Goal: Information Seeking & Learning: Learn about a topic

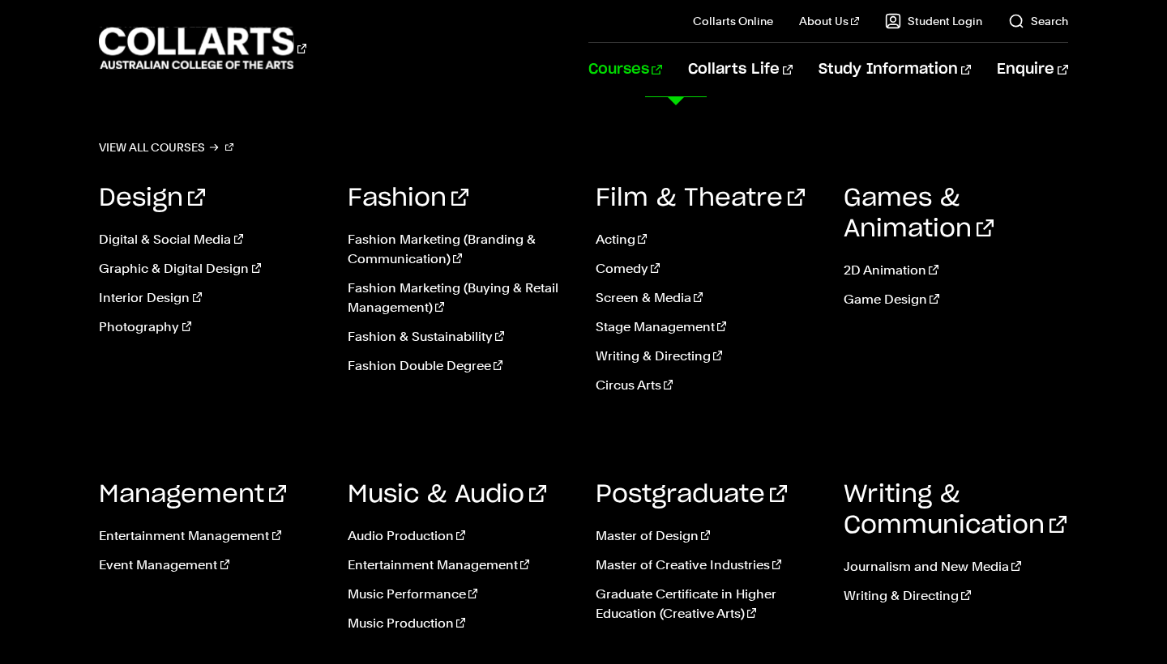
scroll to position [709, 0]
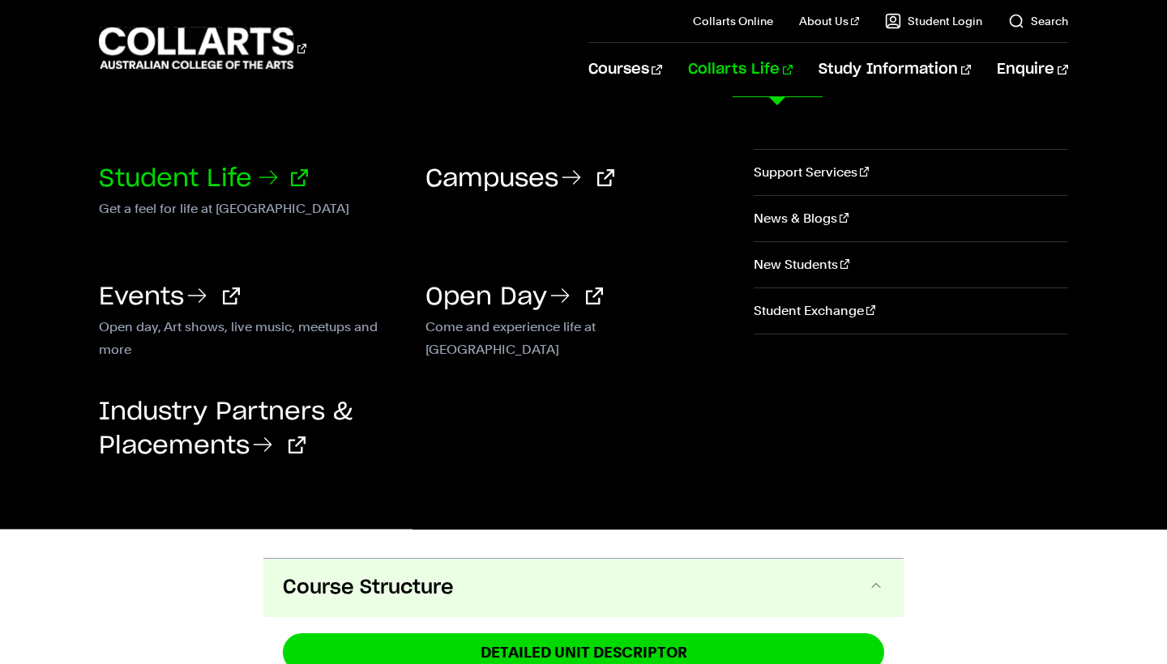
click at [236, 167] on link "Student Life" at bounding box center [203, 179] width 209 height 24
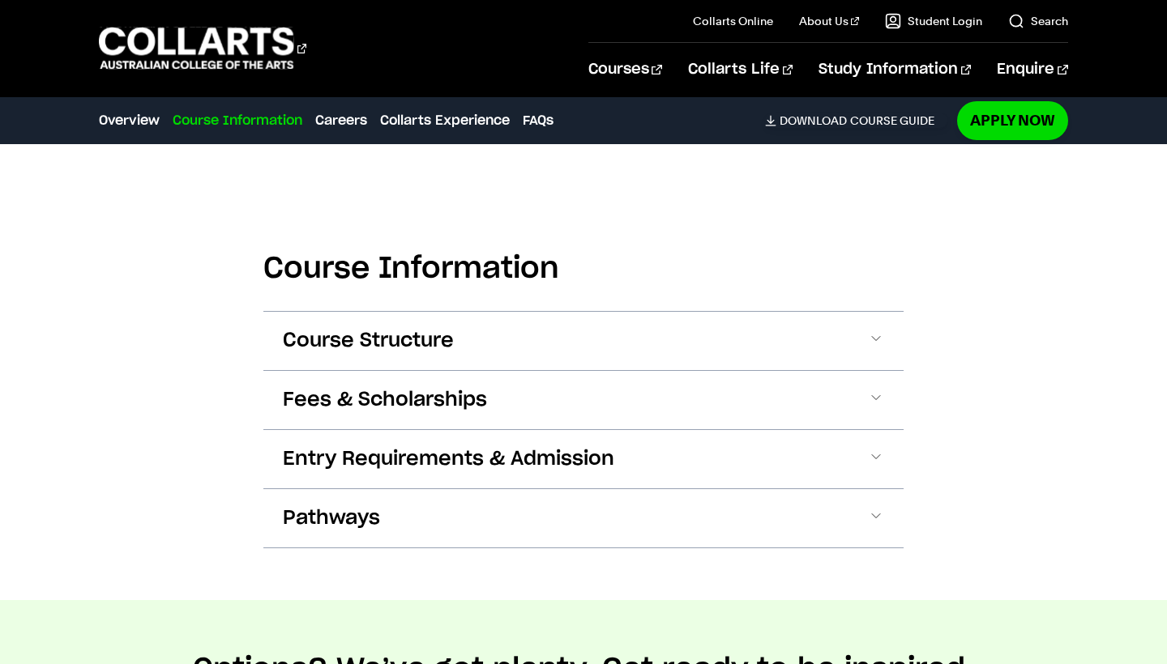
scroll to position [1805, 0]
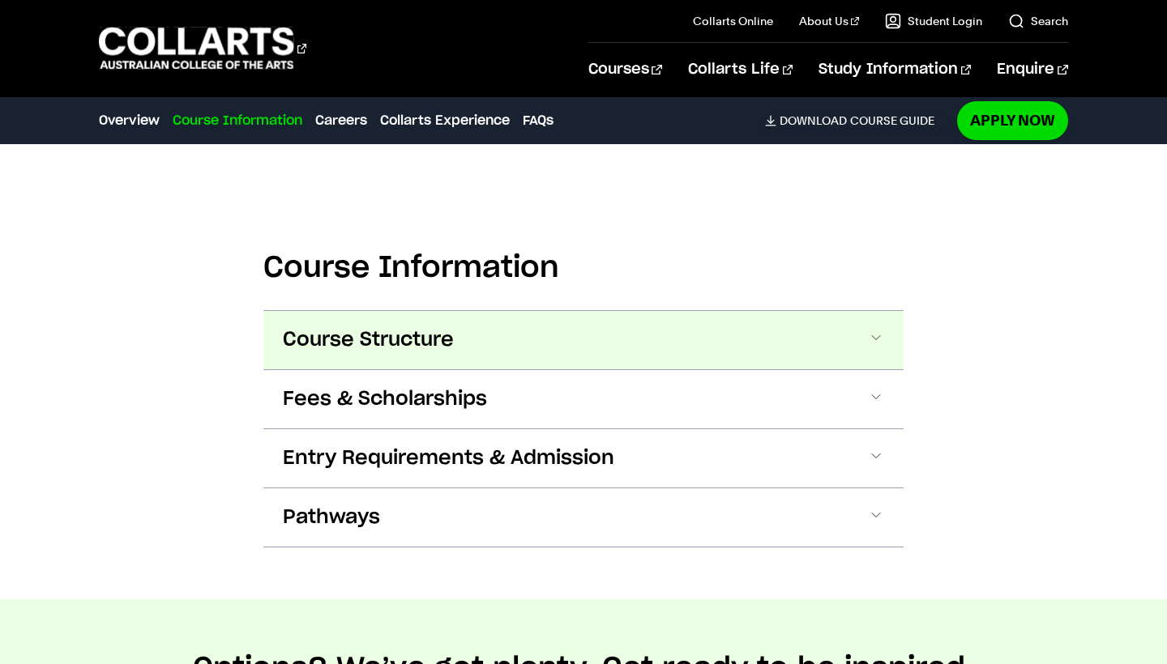
click at [782, 311] on button "Course Structure" at bounding box center [583, 340] width 640 height 58
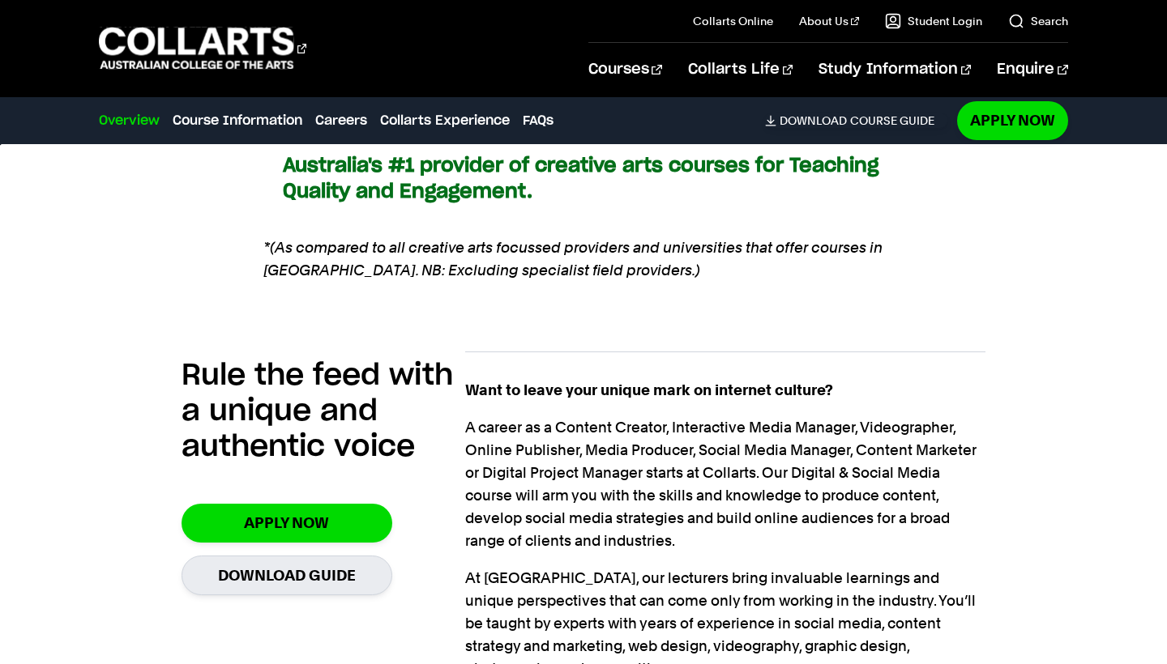
scroll to position [1124, 0]
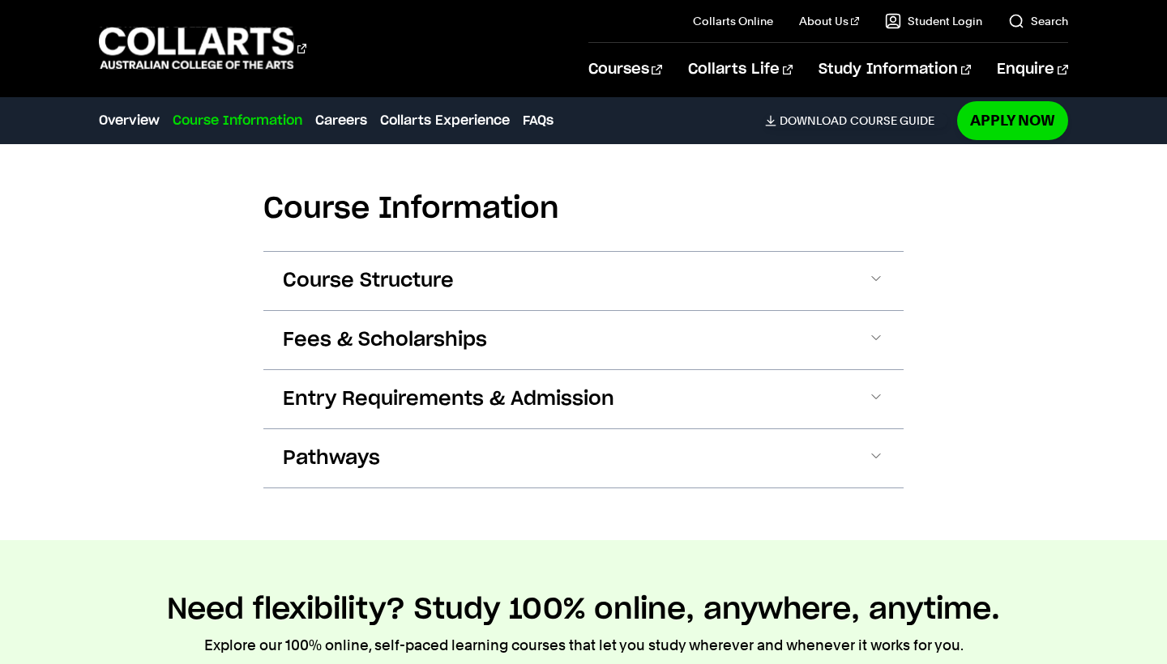
scroll to position [1713, 0]
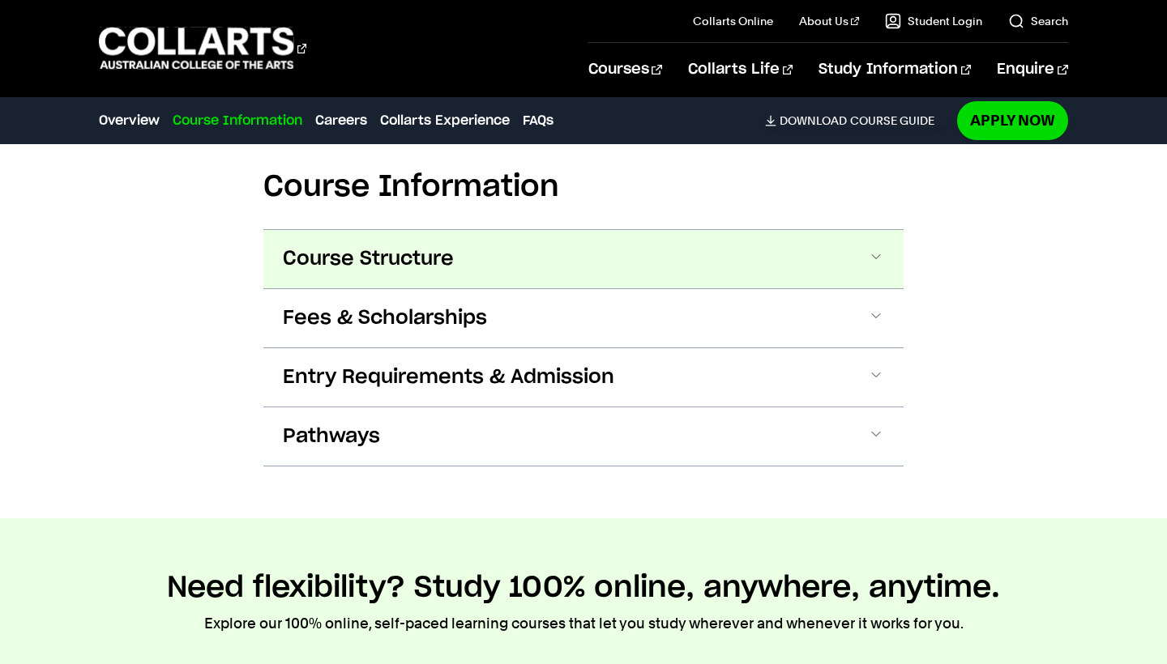
click at [704, 260] on button "Course Structure" at bounding box center [583, 259] width 640 height 58
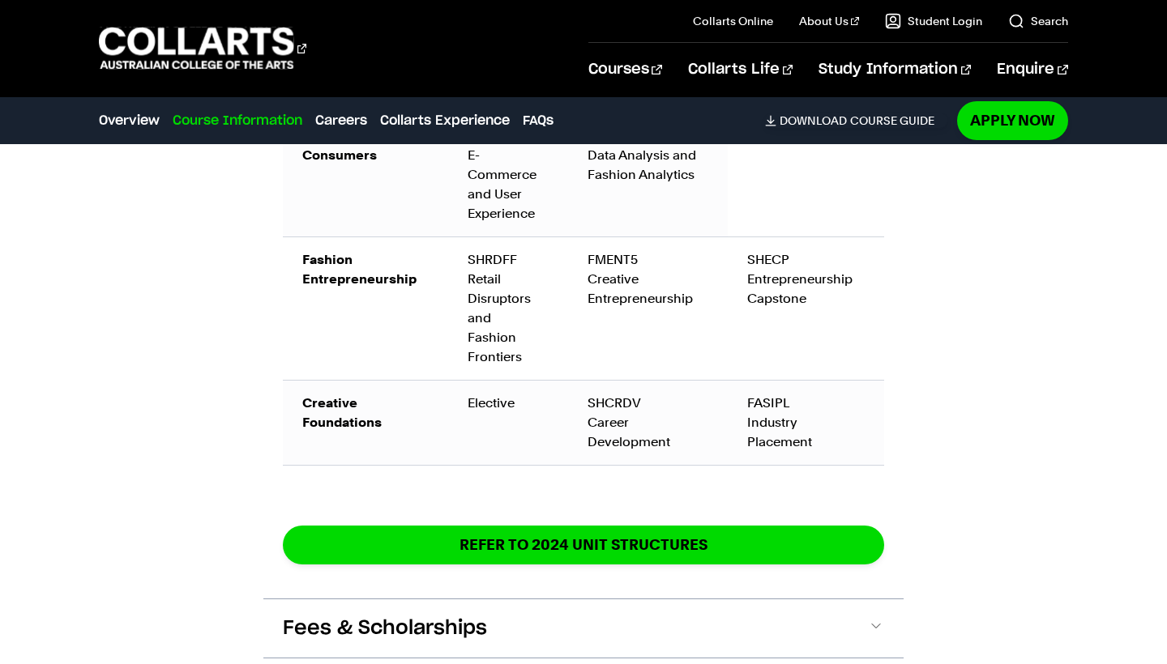
scroll to position [2727, 0]
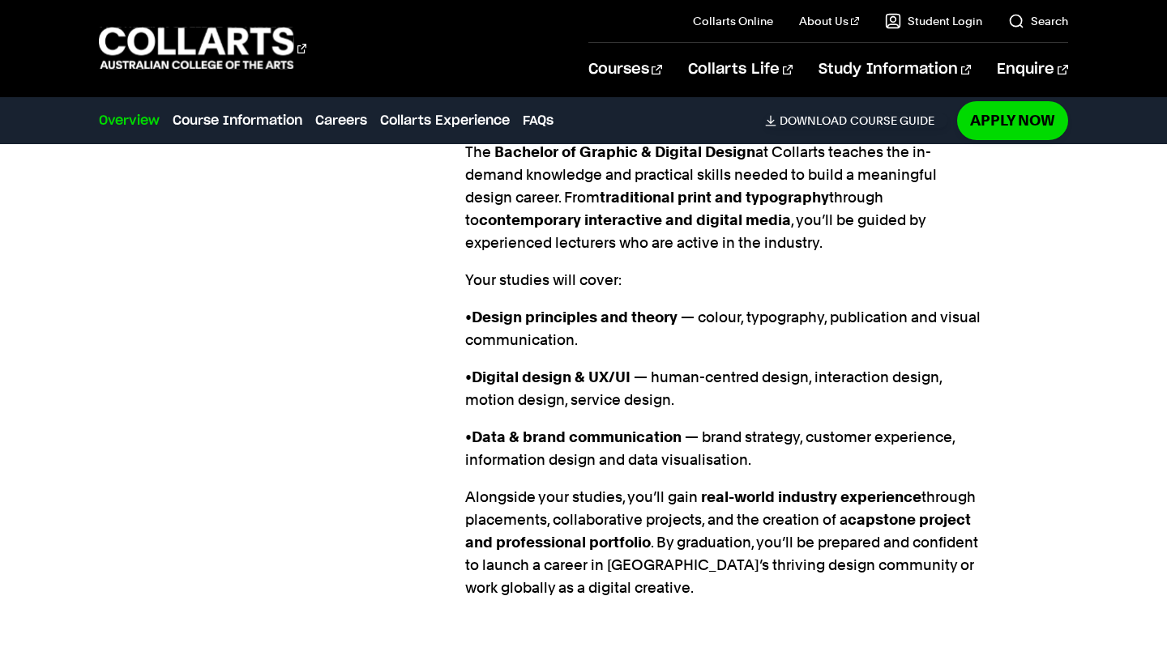
scroll to position [1418, 0]
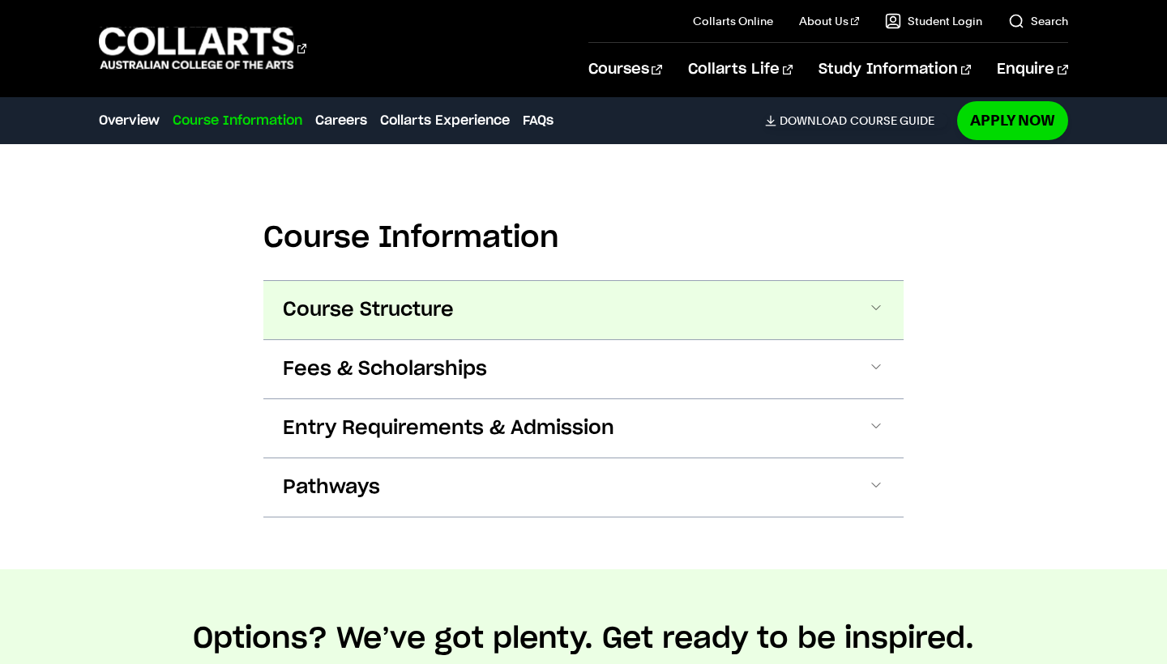
click at [848, 287] on button "Course Structure" at bounding box center [583, 310] width 640 height 58
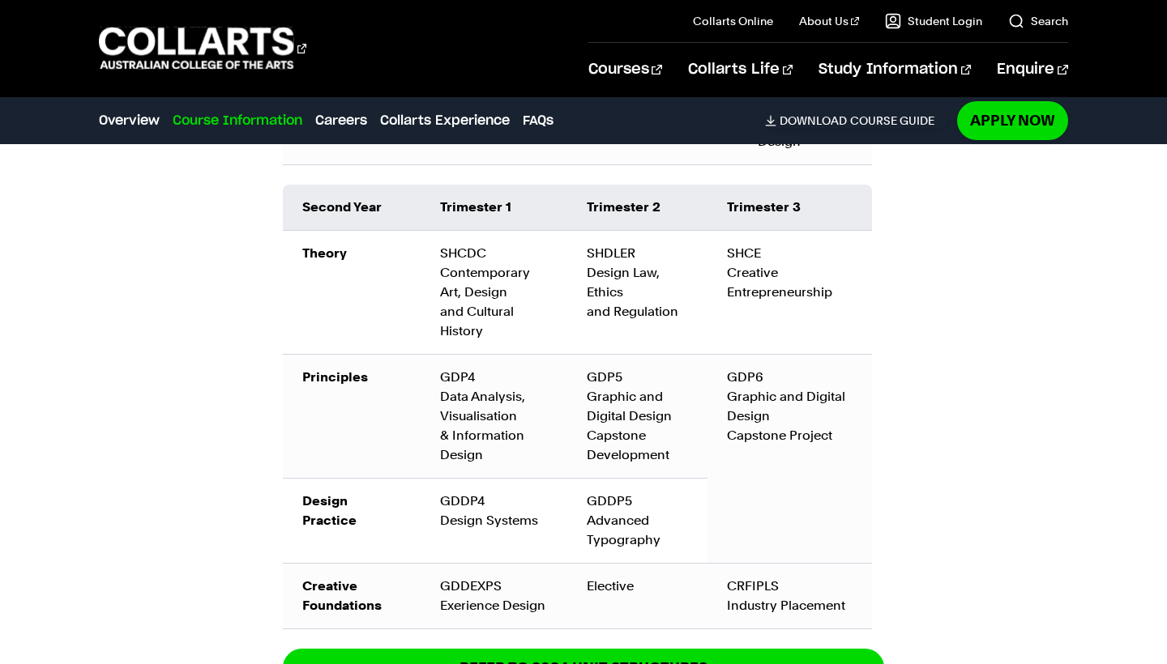
scroll to position [2787, 0]
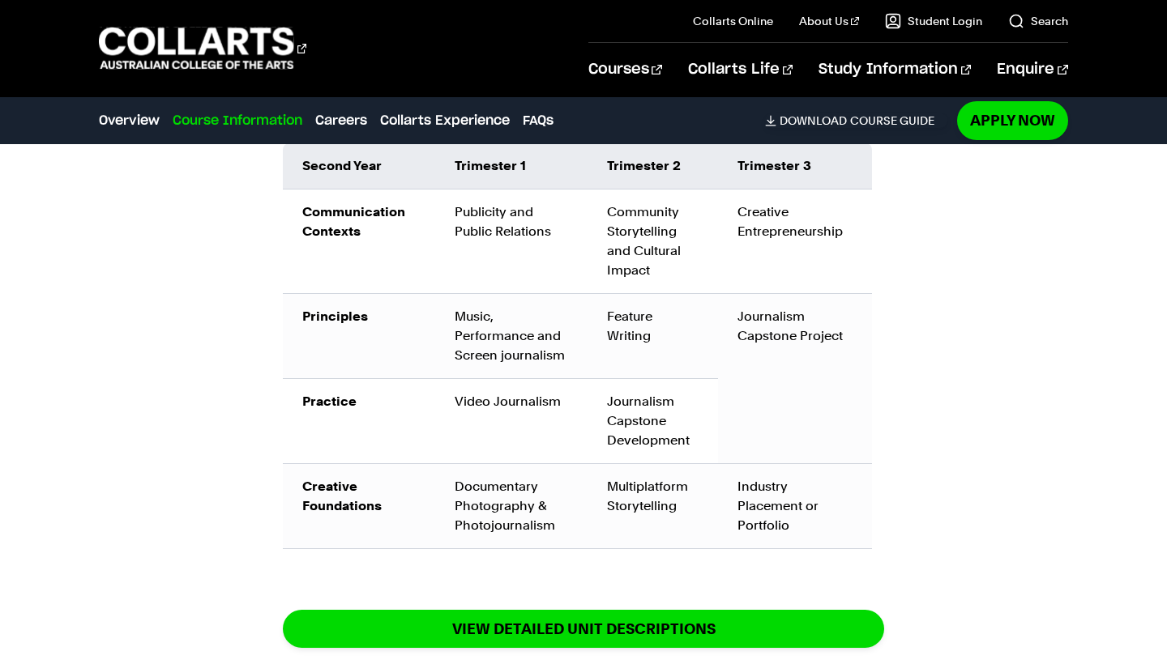
scroll to position [2333, 0]
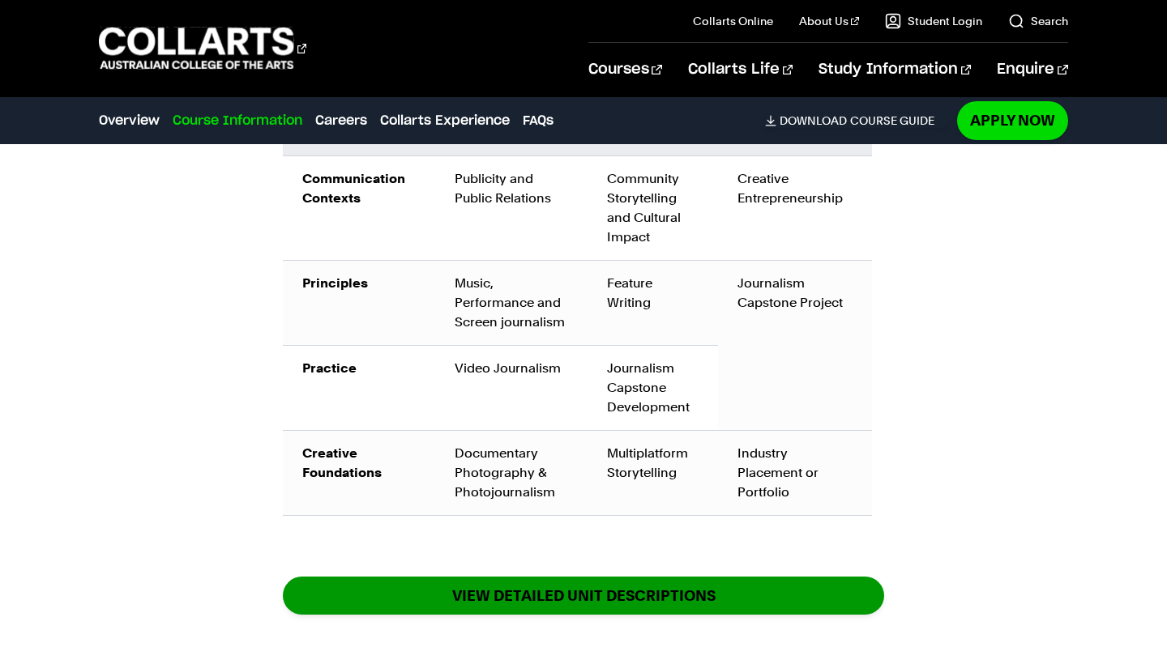
click at [769, 577] on link "View DETAILED UNIT DESCRIPTIONS" at bounding box center [583, 596] width 601 height 38
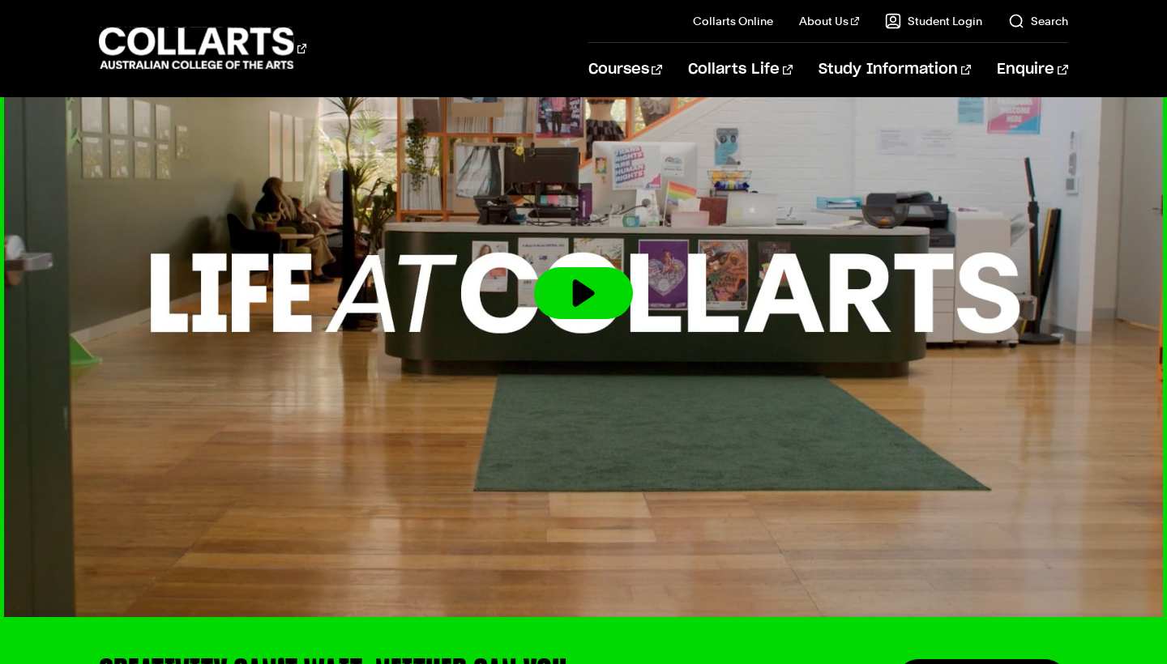
scroll to position [3321, 0]
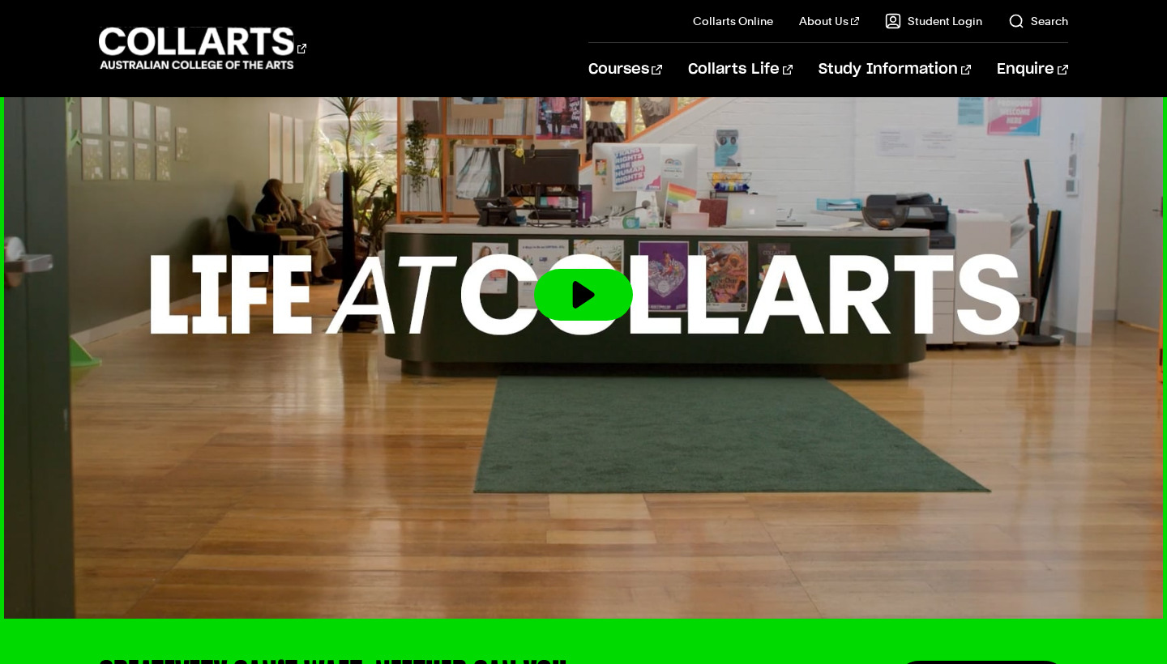
click at [480, 249] on img at bounding box center [583, 295] width 1283 height 722
click at [556, 269] on button at bounding box center [583, 295] width 99 height 52
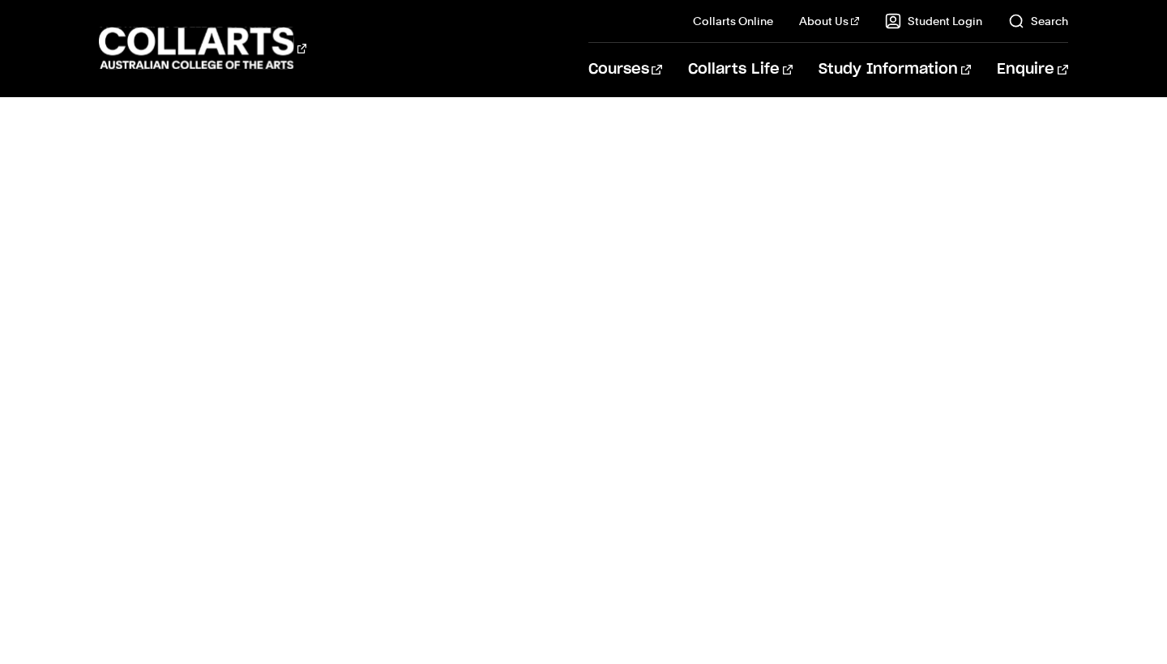
scroll to position [3167, 0]
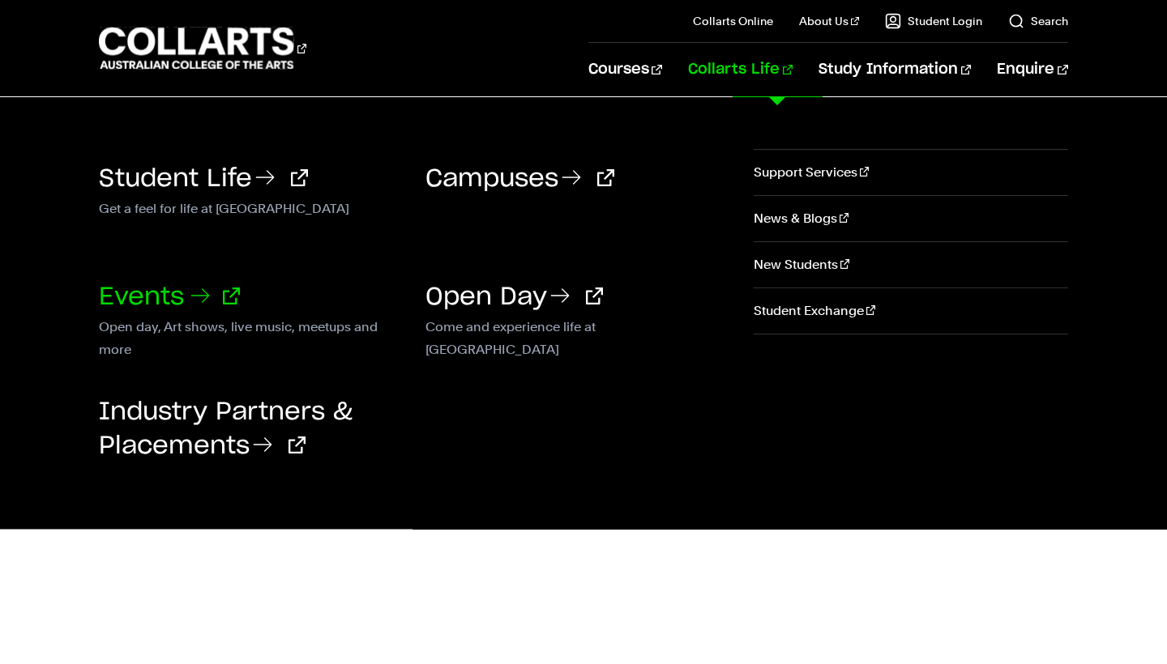
click at [201, 288] on icon at bounding box center [200, 296] width 26 height 26
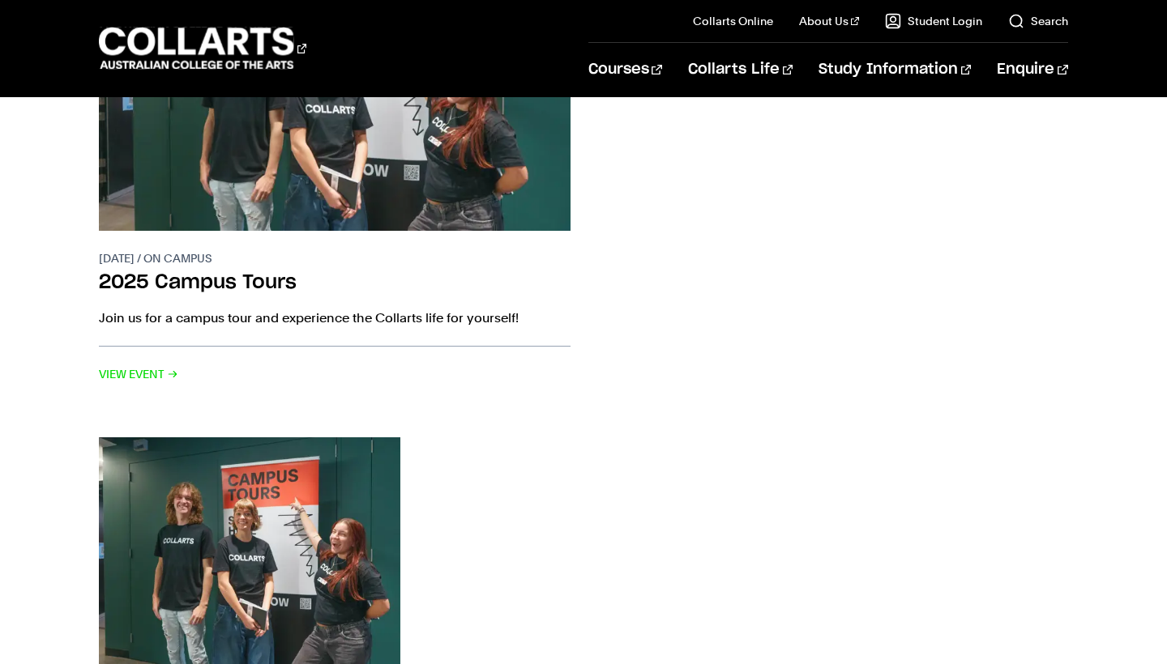
scroll to position [403, 0]
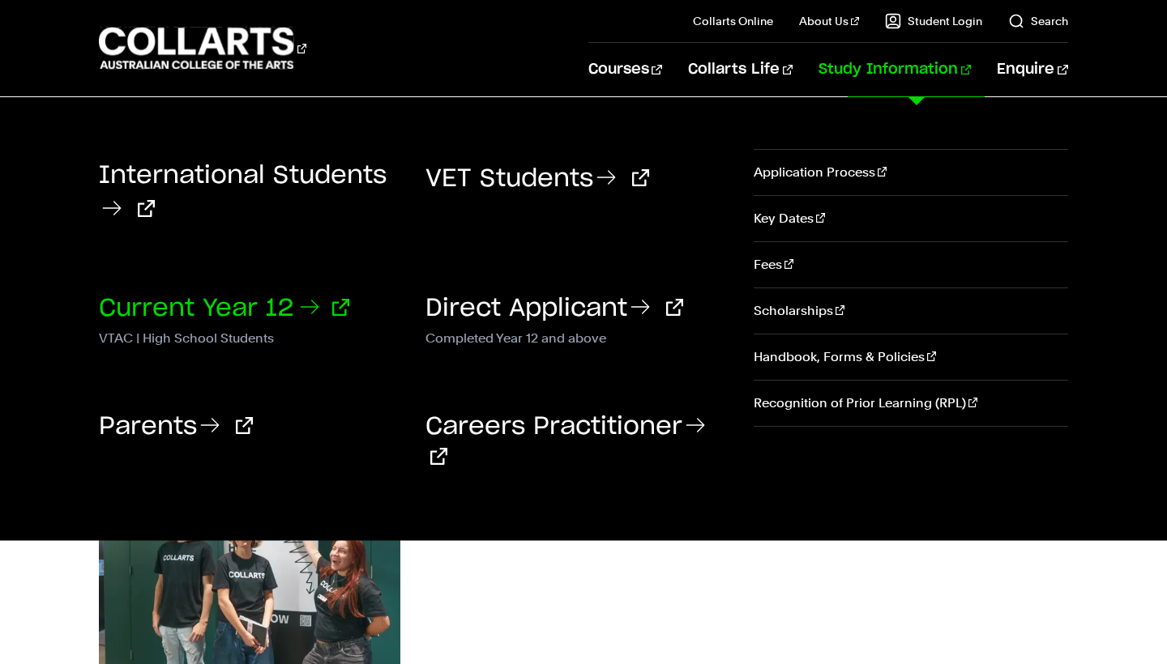
click at [301, 308] on link "Current Year 12" at bounding box center [224, 308] width 250 height 24
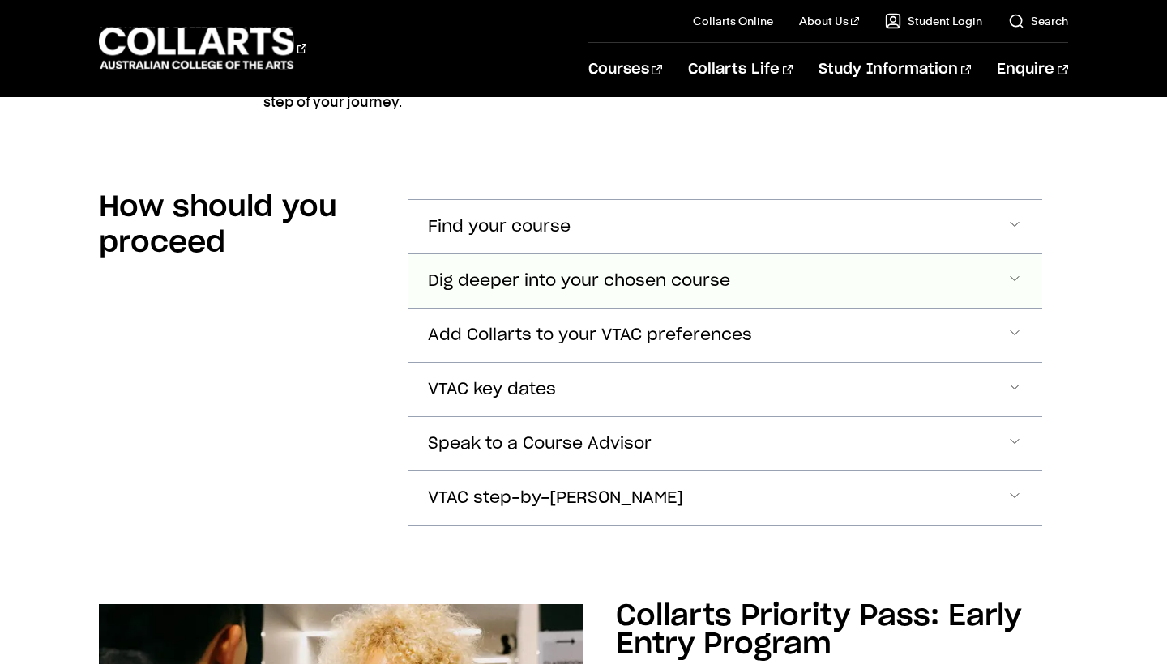
click at [498, 279] on span "Dig deeper into your chosen course" at bounding box center [579, 281] width 302 height 19
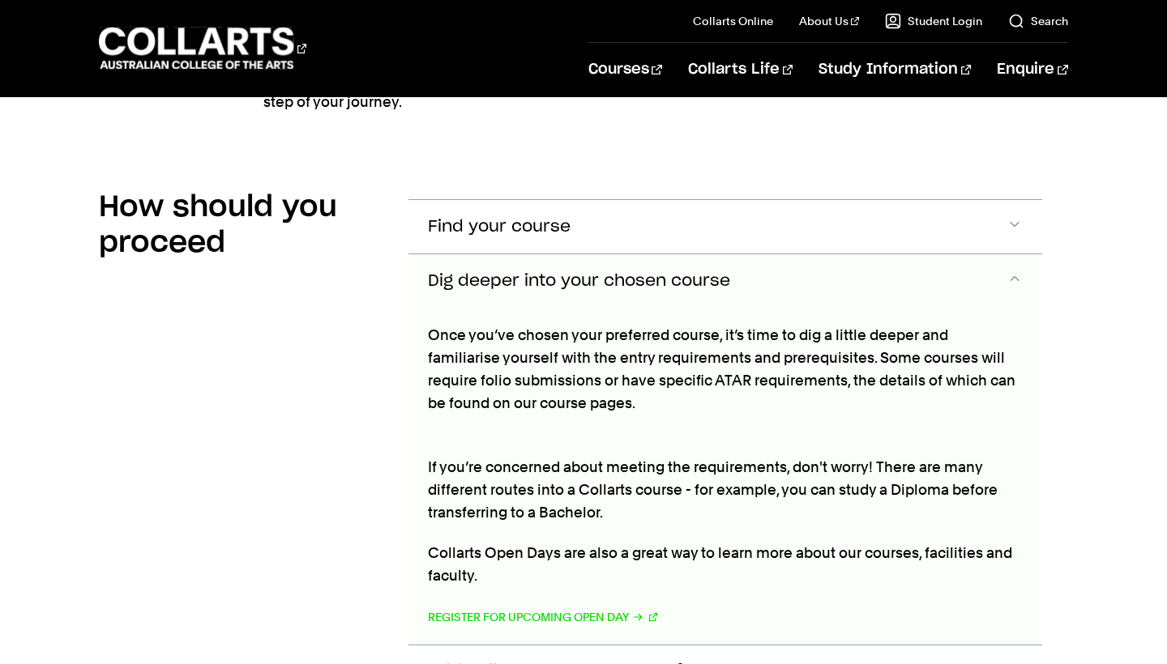
scroll to position [1376, 0]
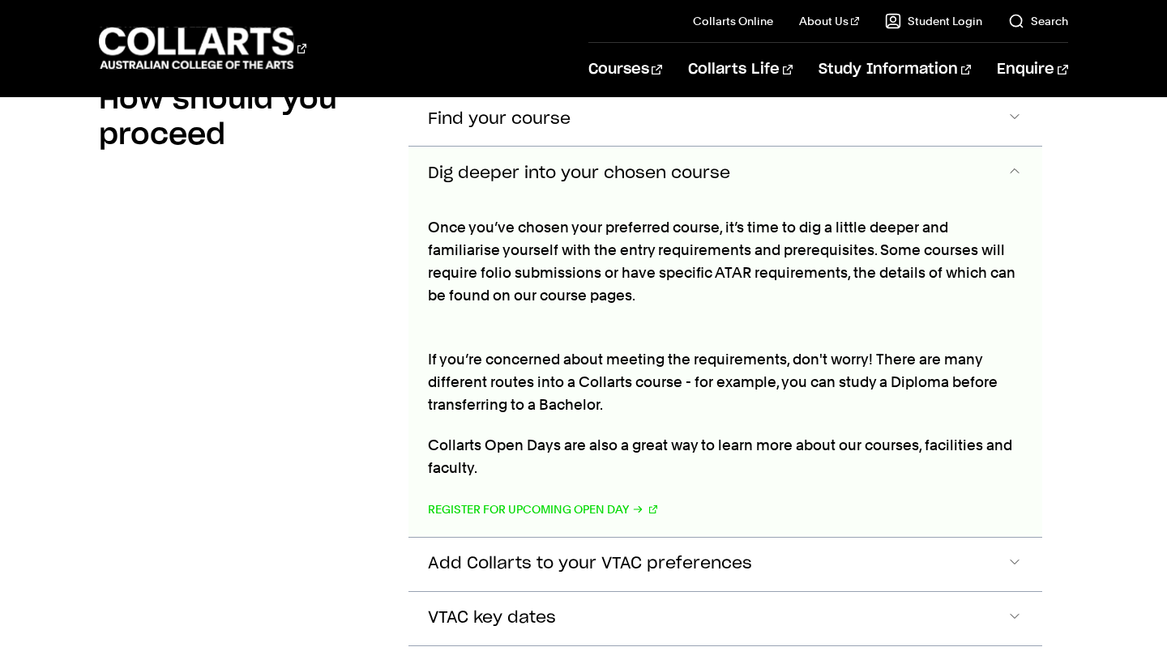
click at [653, 160] on button "Dig deeper into your chosen course" at bounding box center [724, 173] width 633 height 53
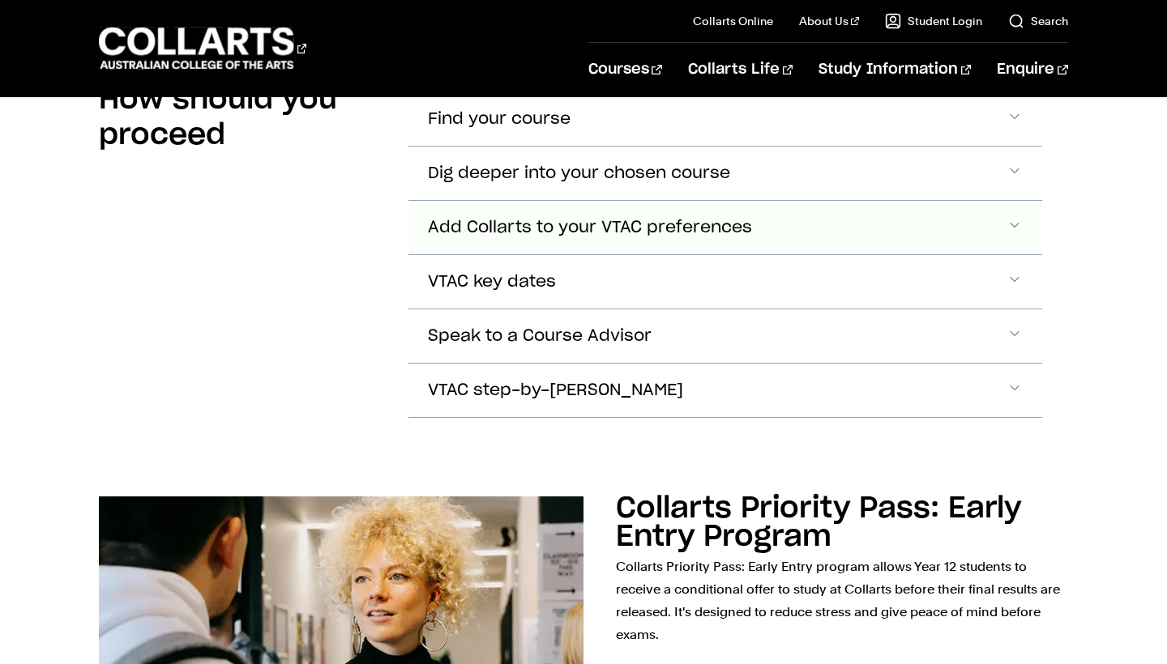
click at [654, 221] on span "Add Collarts to your VTAC preferences" at bounding box center [590, 228] width 324 height 19
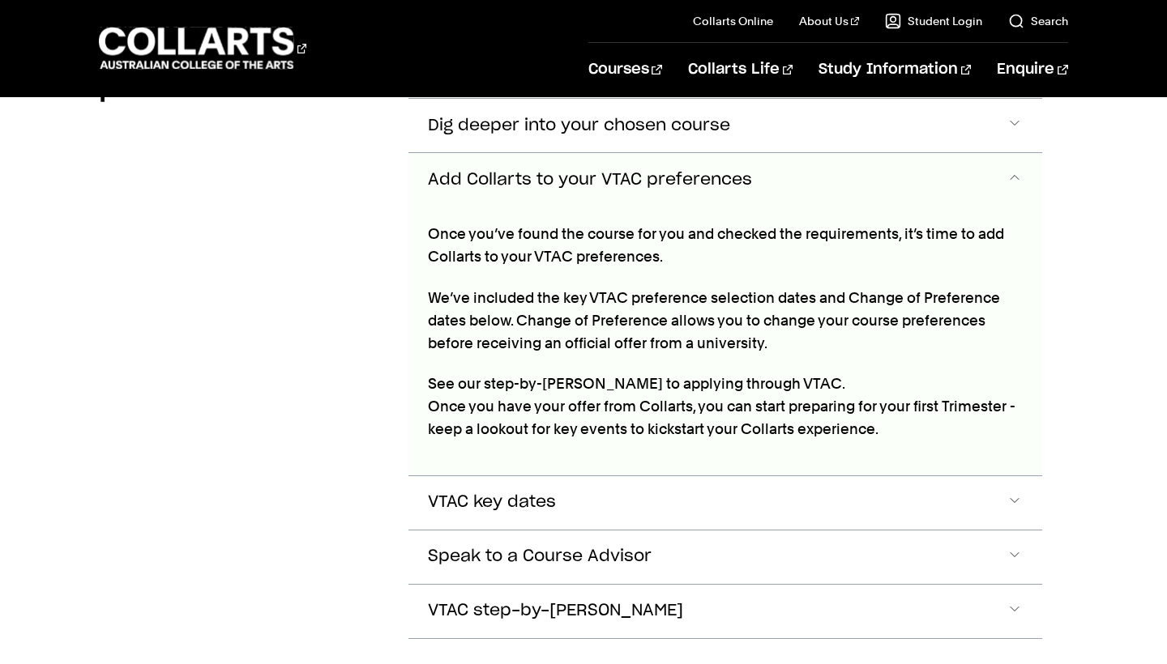
scroll to position [1423, 0]
click at [657, 162] on button "Add Collarts to your VTAC preferences" at bounding box center [724, 179] width 633 height 53
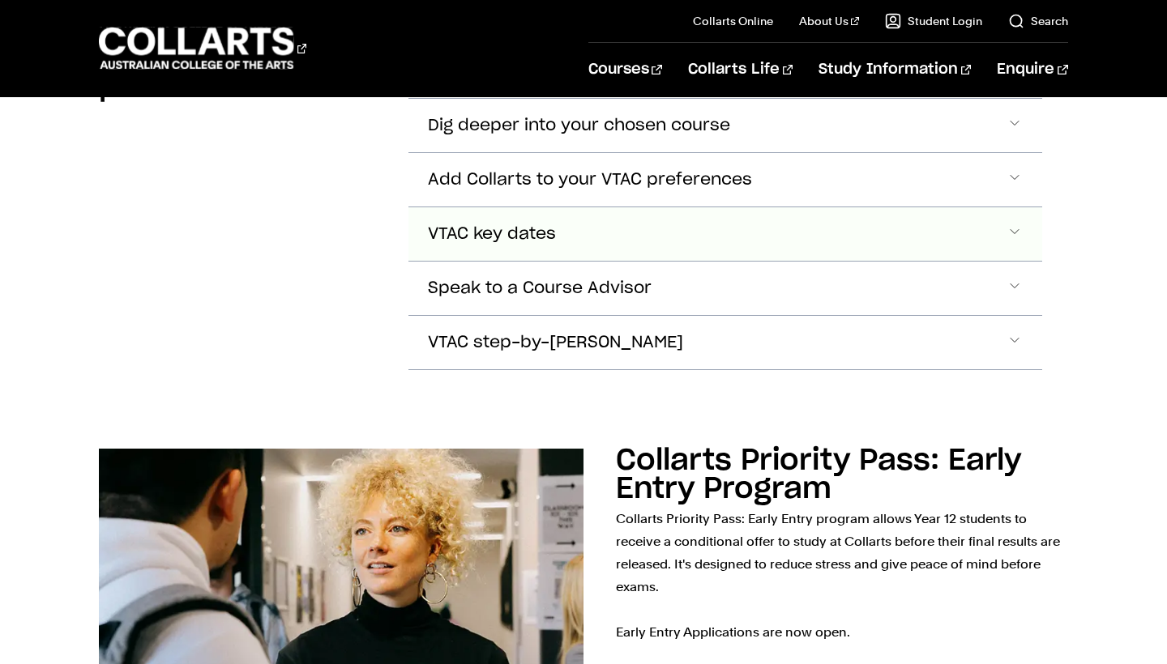
click at [650, 221] on button "VTAC key dates" at bounding box center [724, 233] width 633 height 53
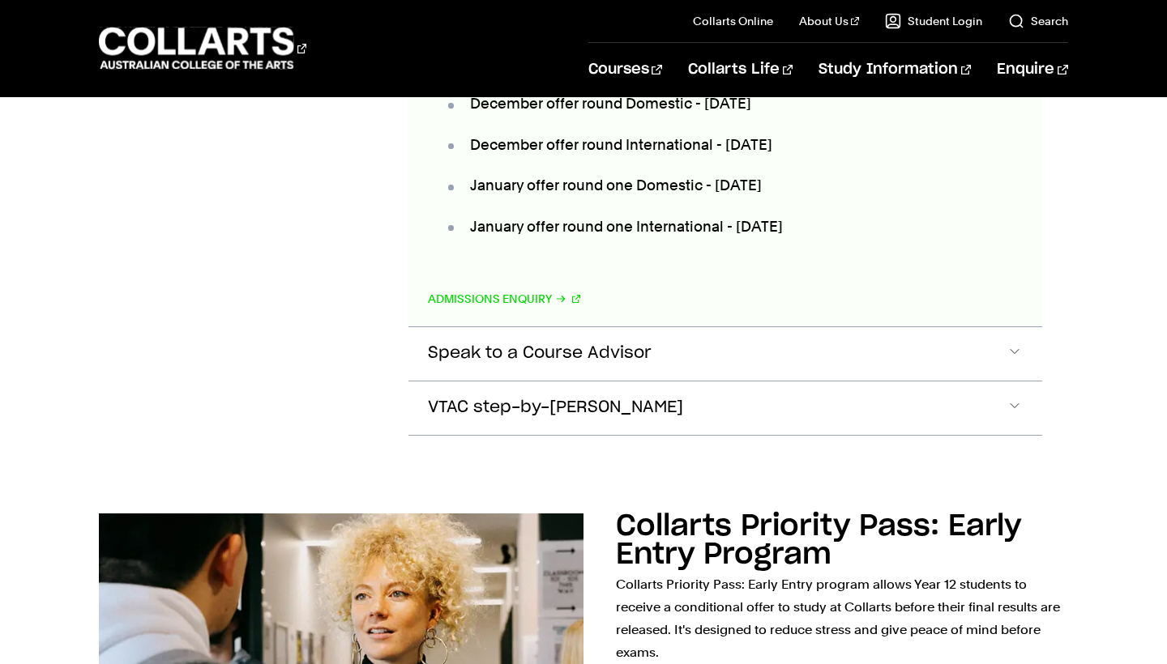
scroll to position [1881, 0]
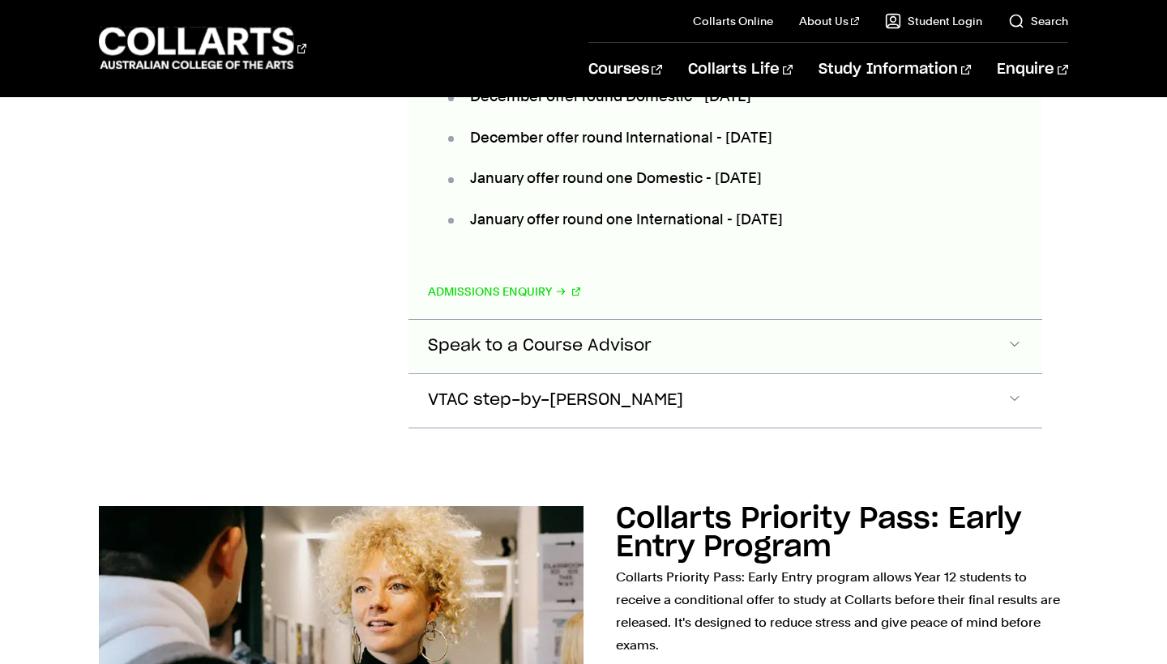
click at [646, 345] on span "Speak to a Course Advisor" at bounding box center [540, 346] width 224 height 19
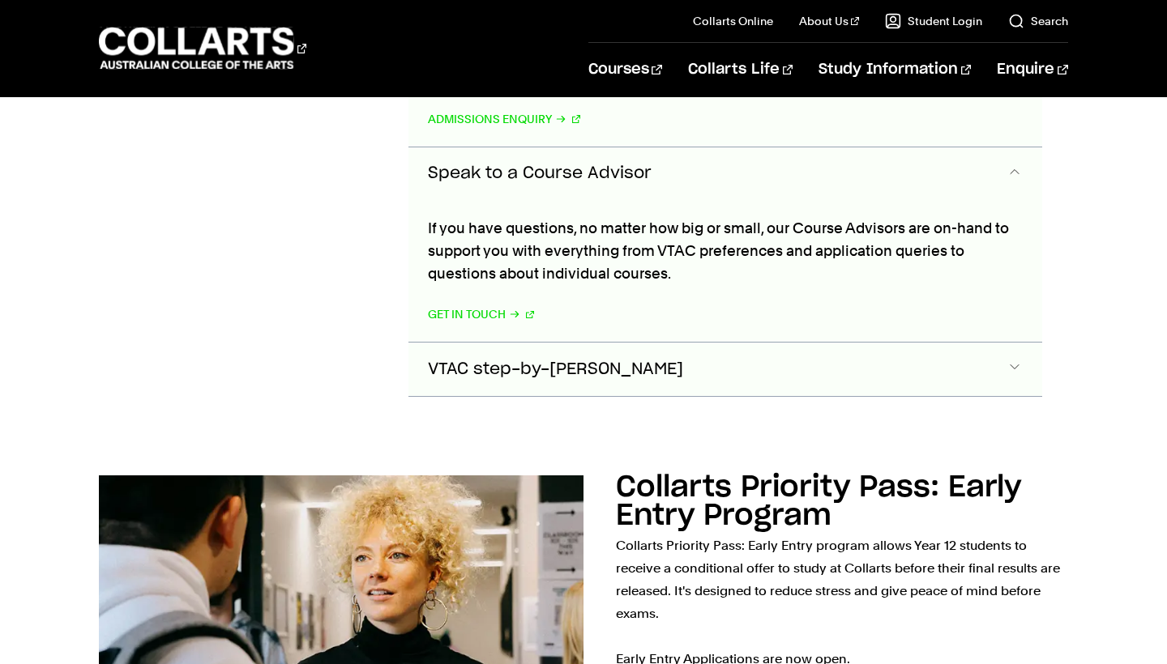
click at [650, 380] on button "VTAC step-by-step guide" at bounding box center [724, 369] width 633 height 53
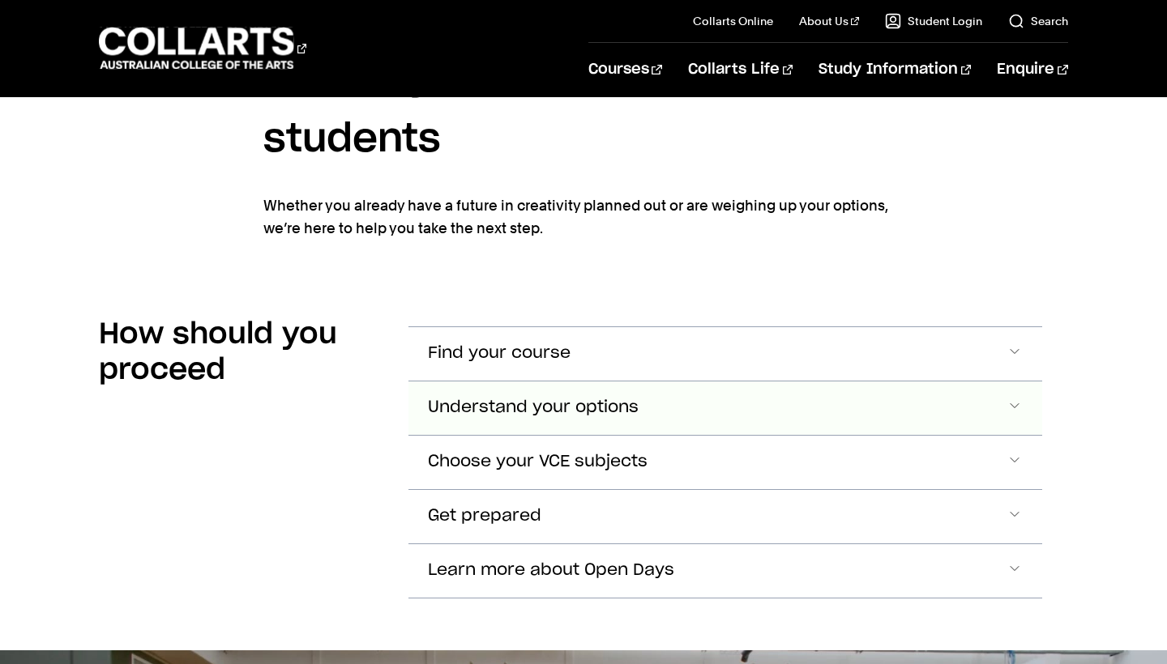
scroll to position [2853, 0]
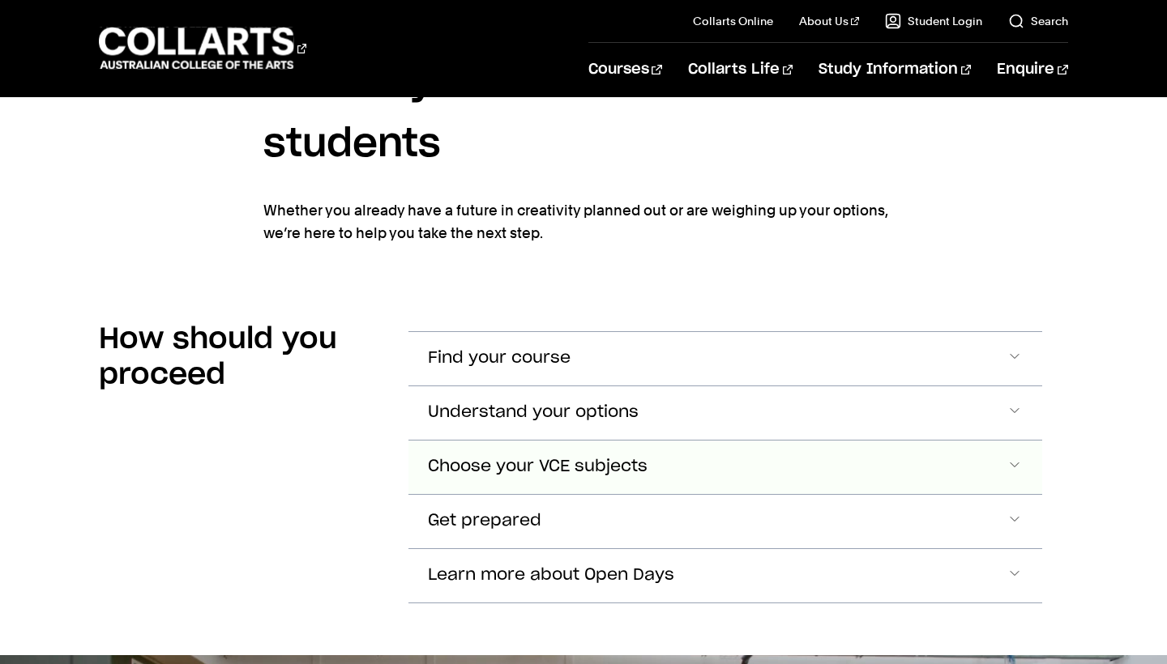
click at [734, 463] on button "Choose your VCE subjects" at bounding box center [724, 467] width 633 height 53
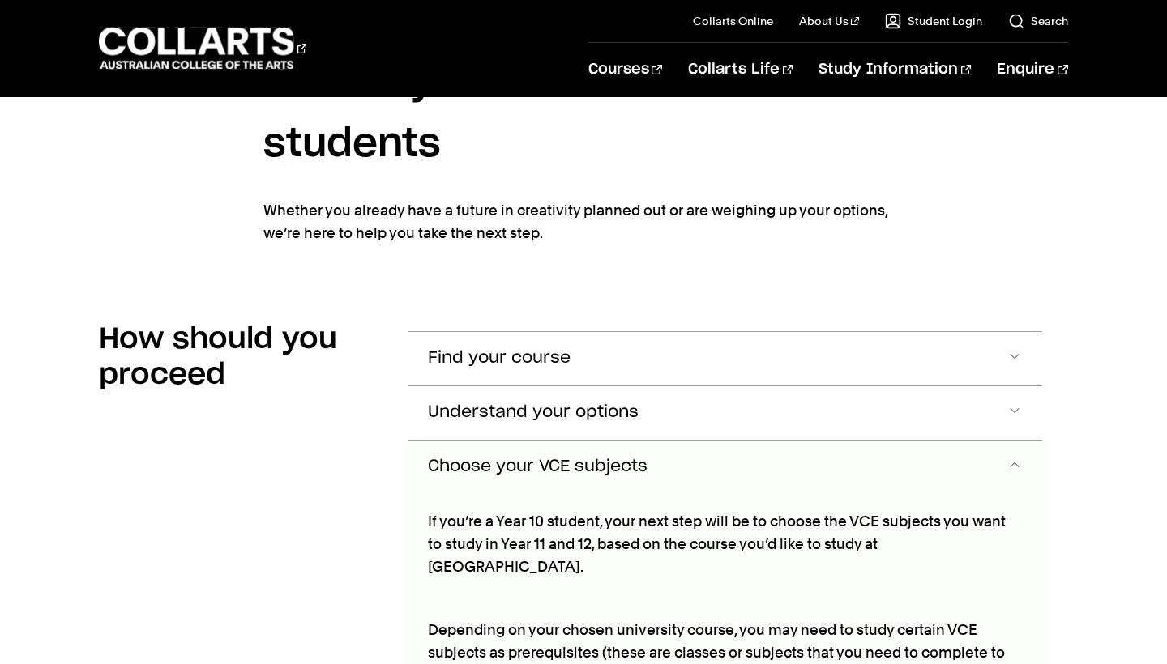
scroll to position [3146, 0]
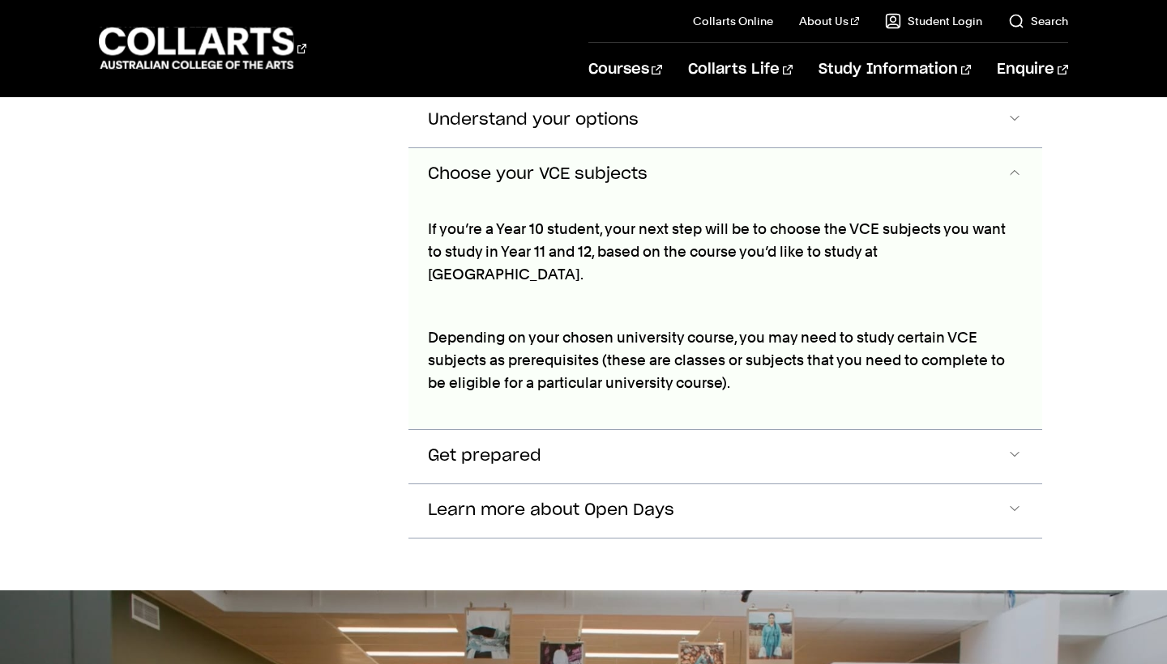
click at [694, 168] on button "Choose your VCE subjects" at bounding box center [724, 174] width 633 height 53
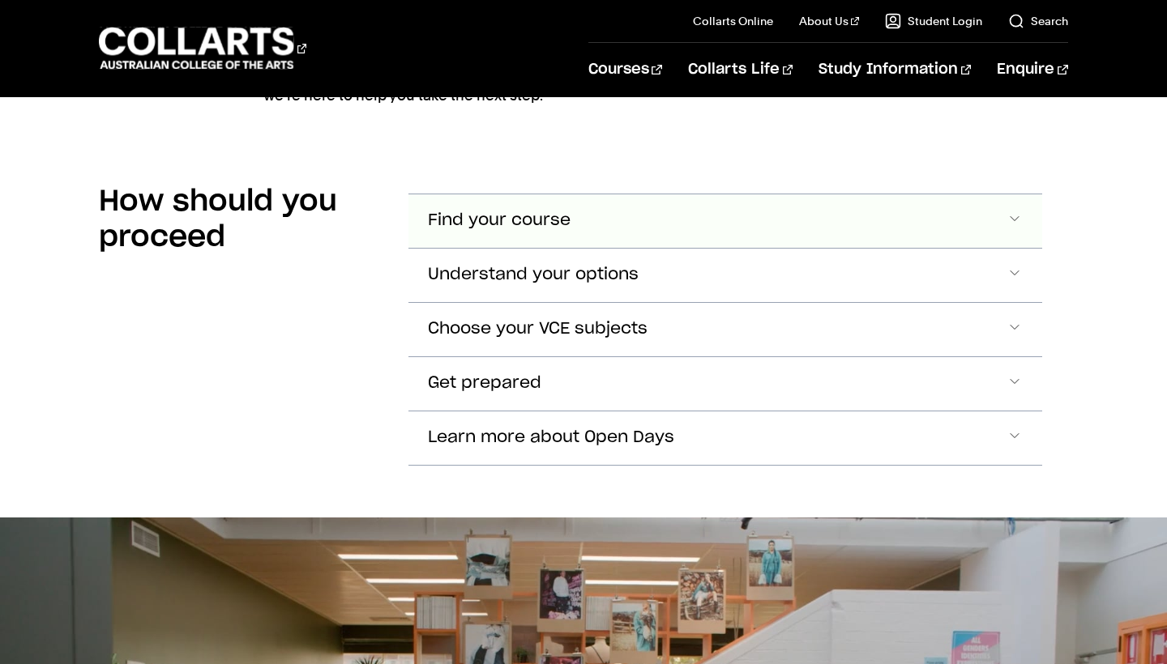
click at [701, 200] on button "Find your course" at bounding box center [724, 220] width 633 height 53
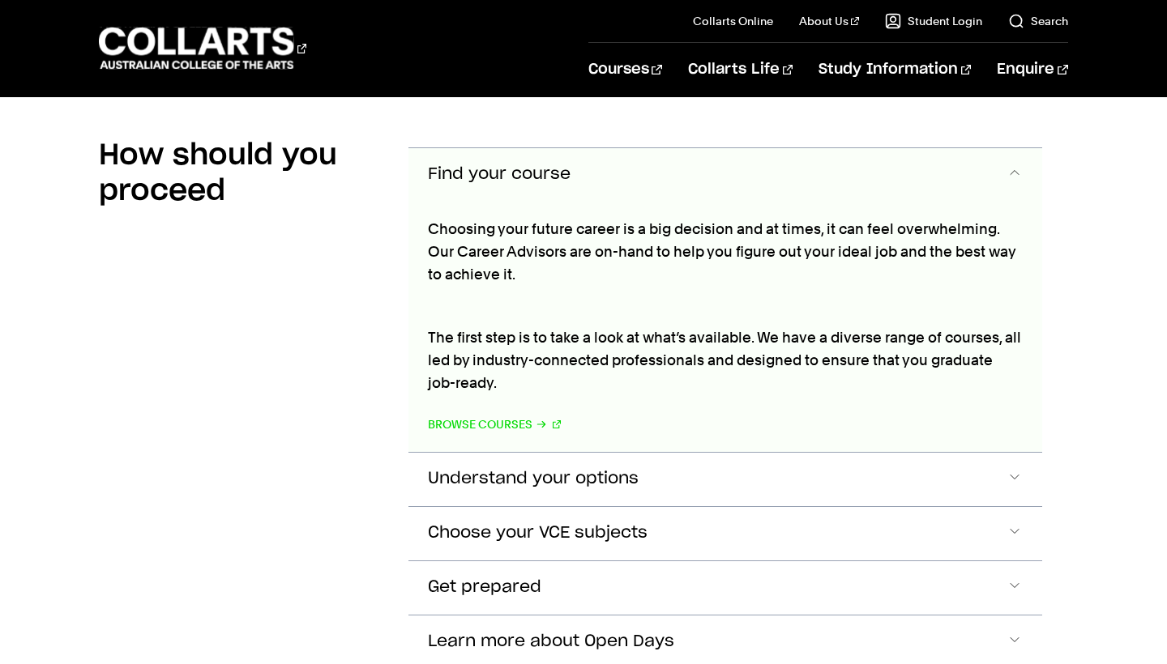
click at [699, 189] on button "Find your course" at bounding box center [724, 174] width 633 height 53
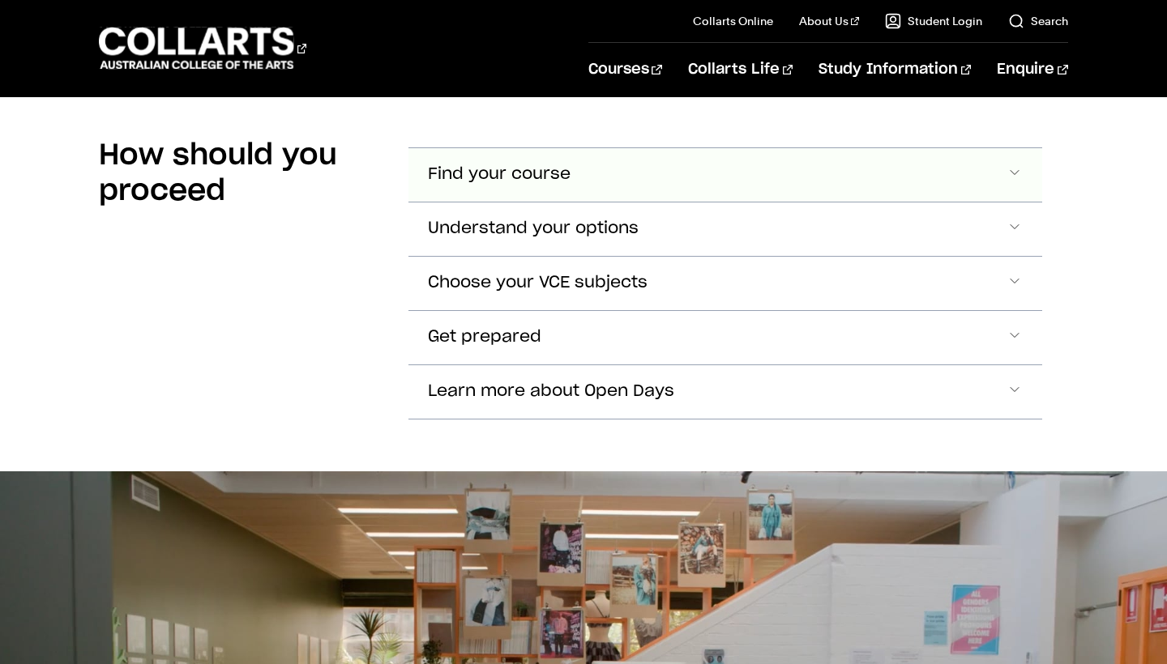
click at [701, 179] on button "Find your course" at bounding box center [724, 174] width 633 height 53
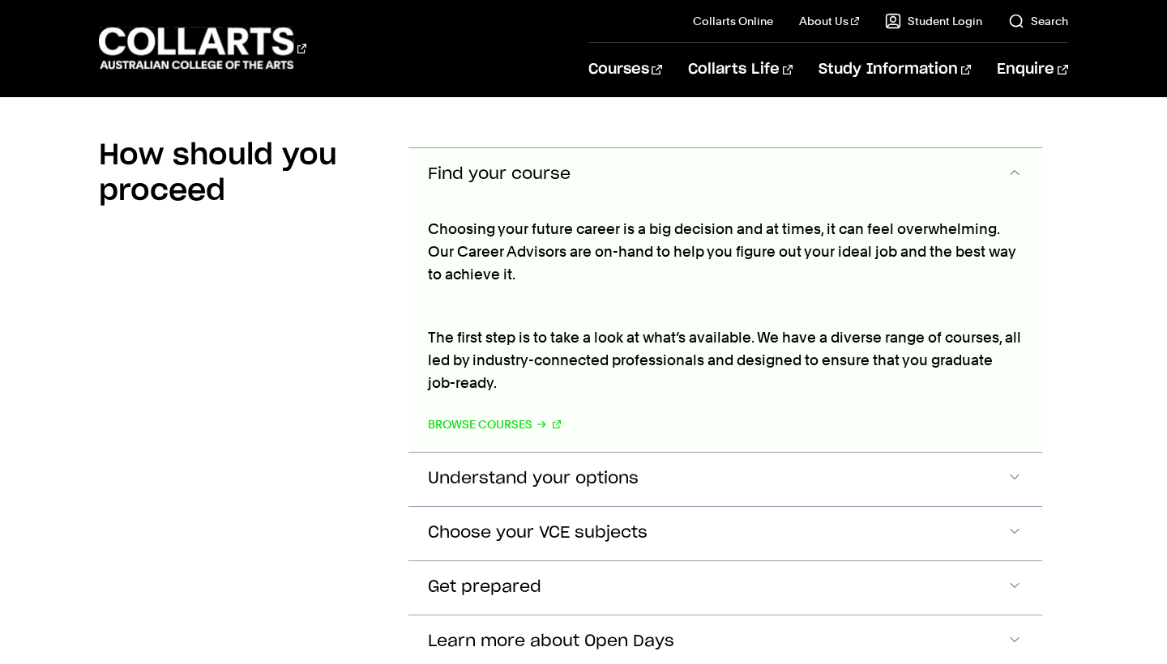
click at [701, 179] on button "Find your course" at bounding box center [724, 174] width 633 height 53
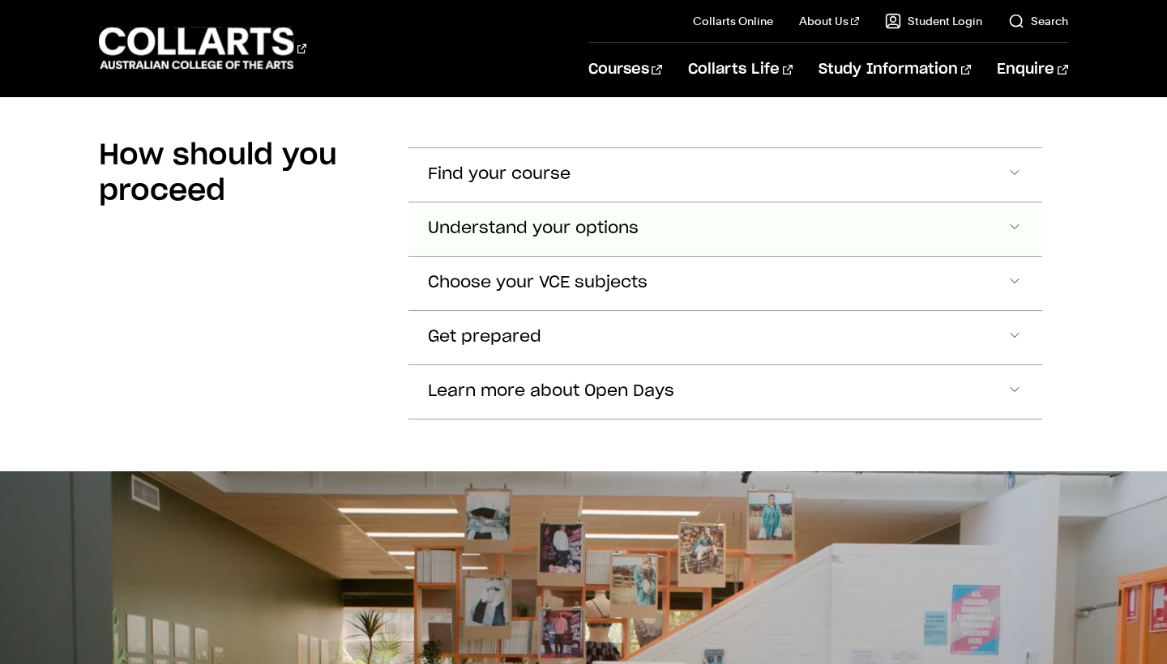
click at [697, 217] on button "Understand your options" at bounding box center [724, 229] width 633 height 53
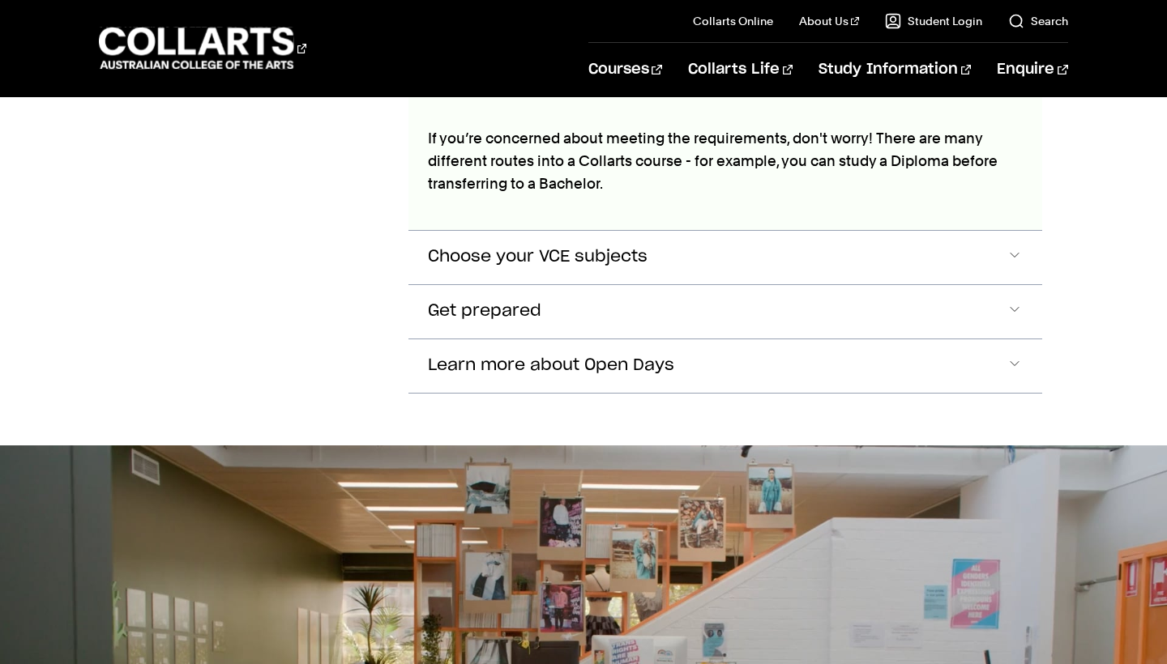
scroll to position [3315, 0]
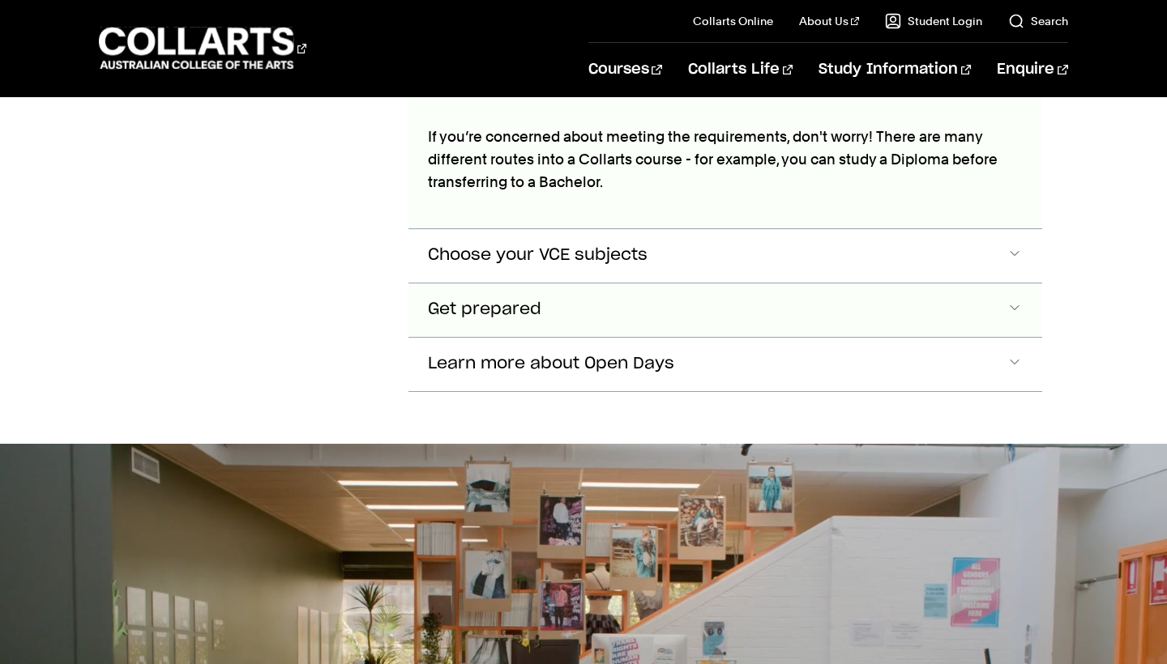
click at [692, 291] on button "Get prepared" at bounding box center [724, 310] width 633 height 53
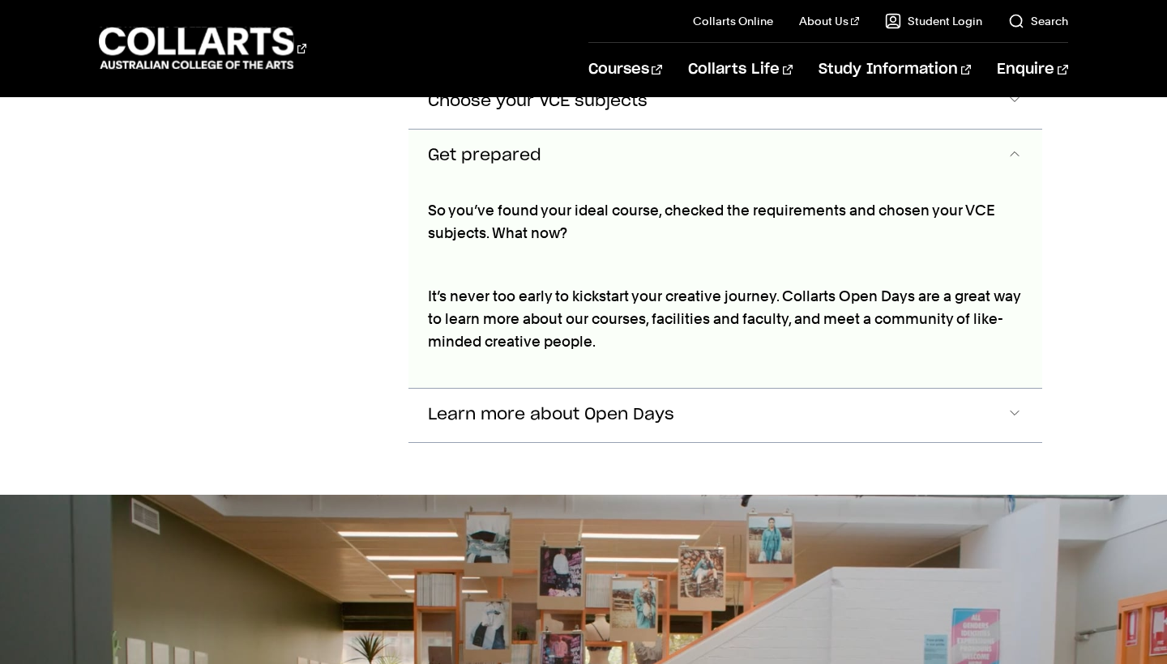
scroll to position [3470, 0]
click at [680, 404] on button "Learn more about Open Days" at bounding box center [724, 414] width 633 height 53
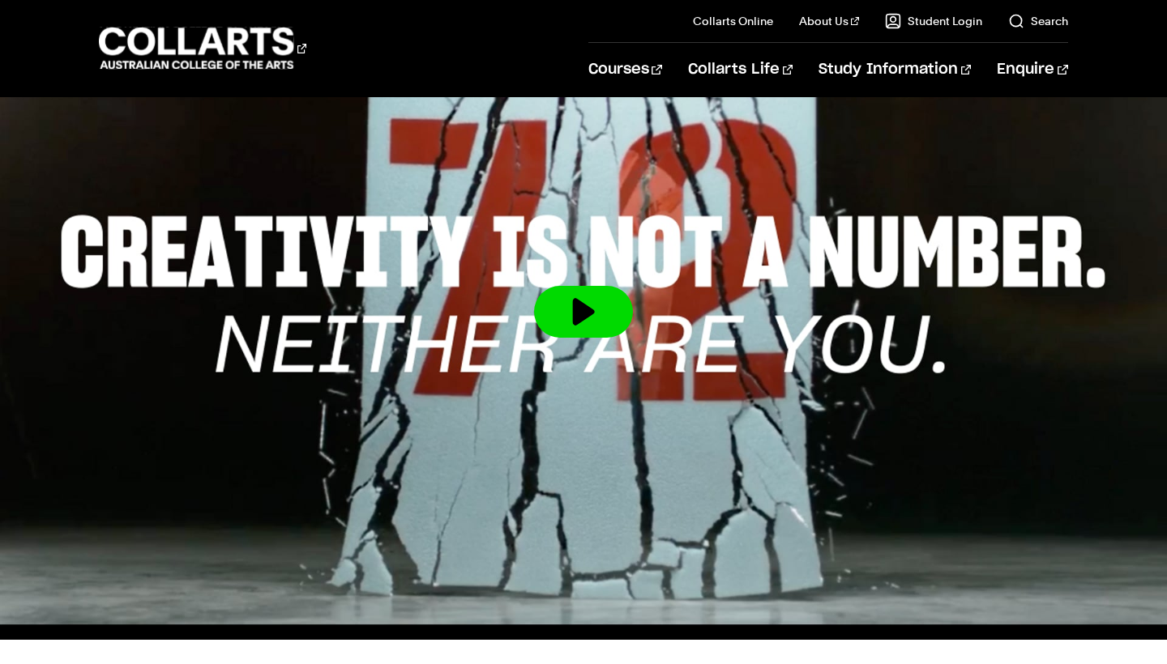
scroll to position [551, 0]
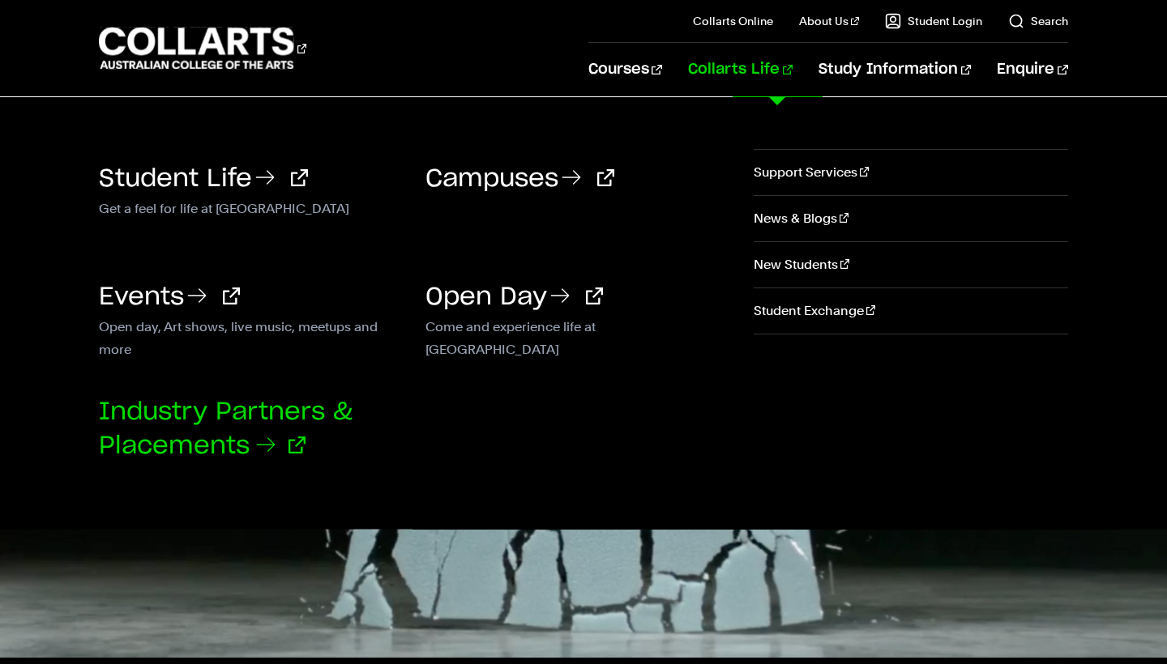
click at [260, 424] on link "Industry Partners & Placements" at bounding box center [226, 429] width 254 height 58
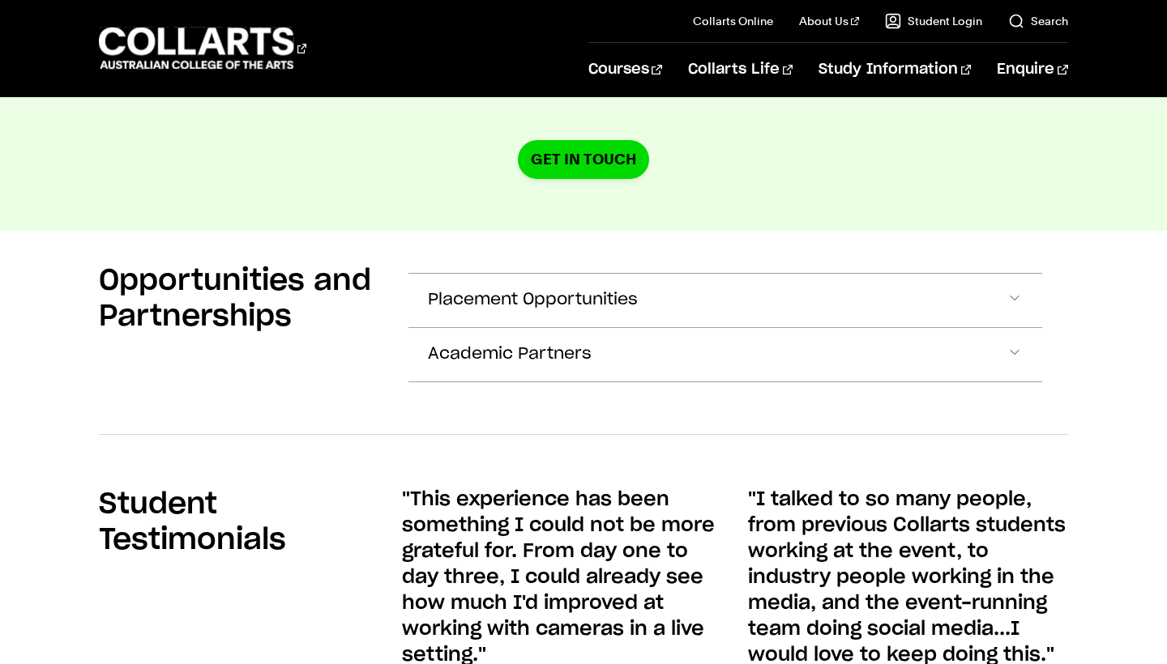
scroll to position [2937, 0]
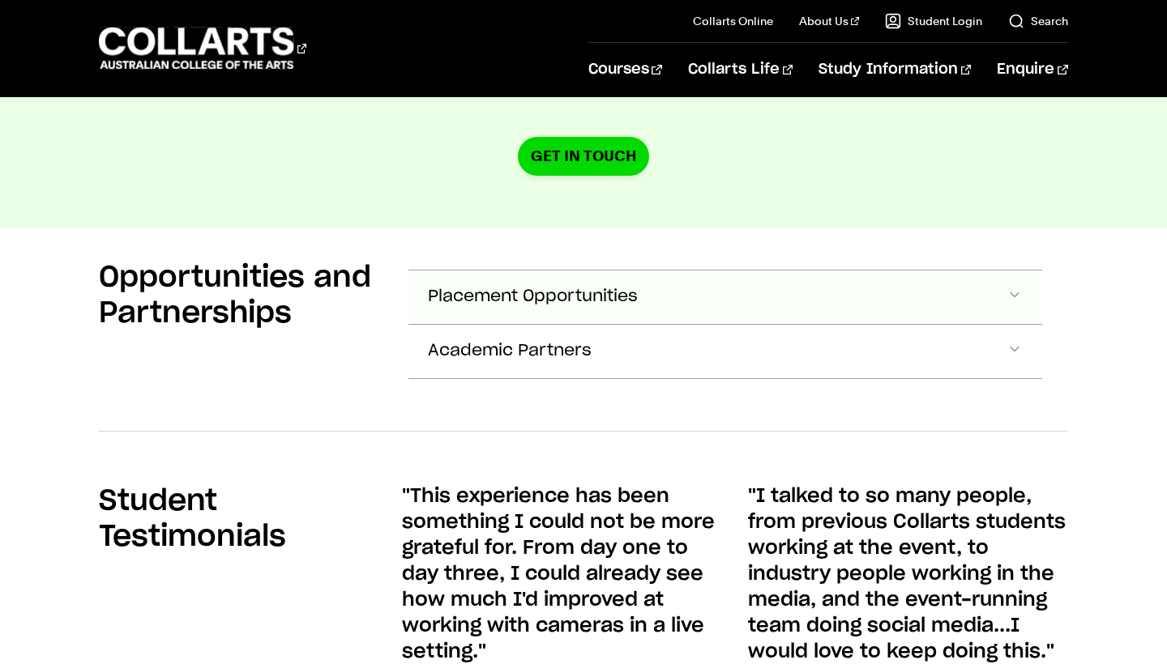
click at [421, 271] on button "Placement Opportunities" at bounding box center [724, 297] width 633 height 53
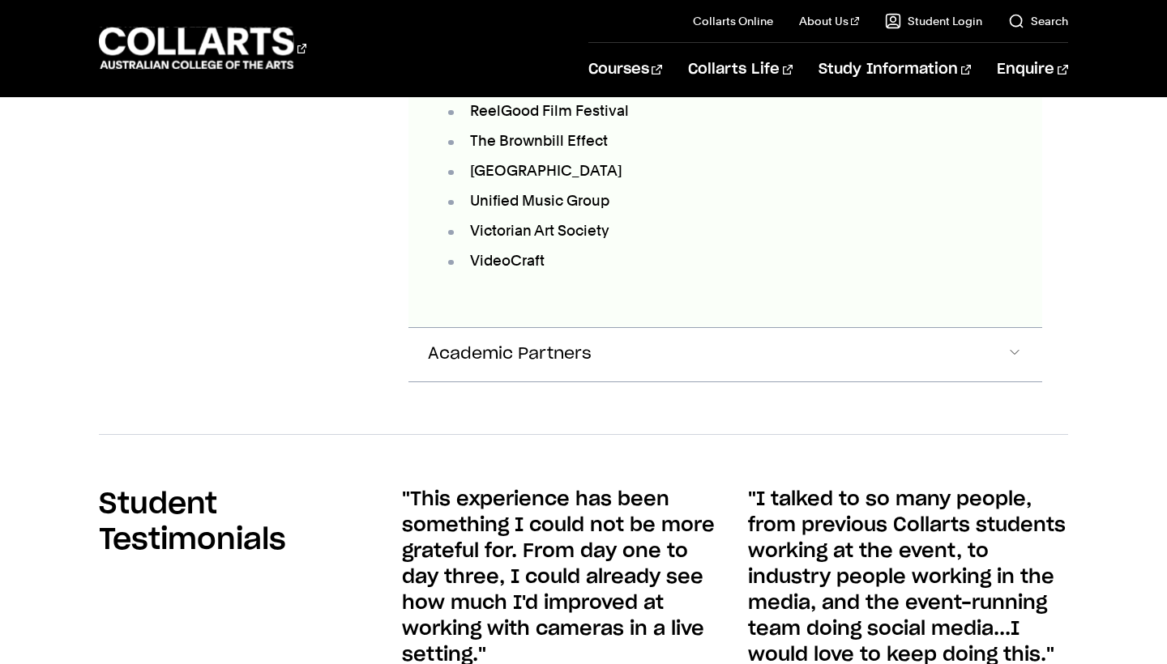
scroll to position [4415, 0]
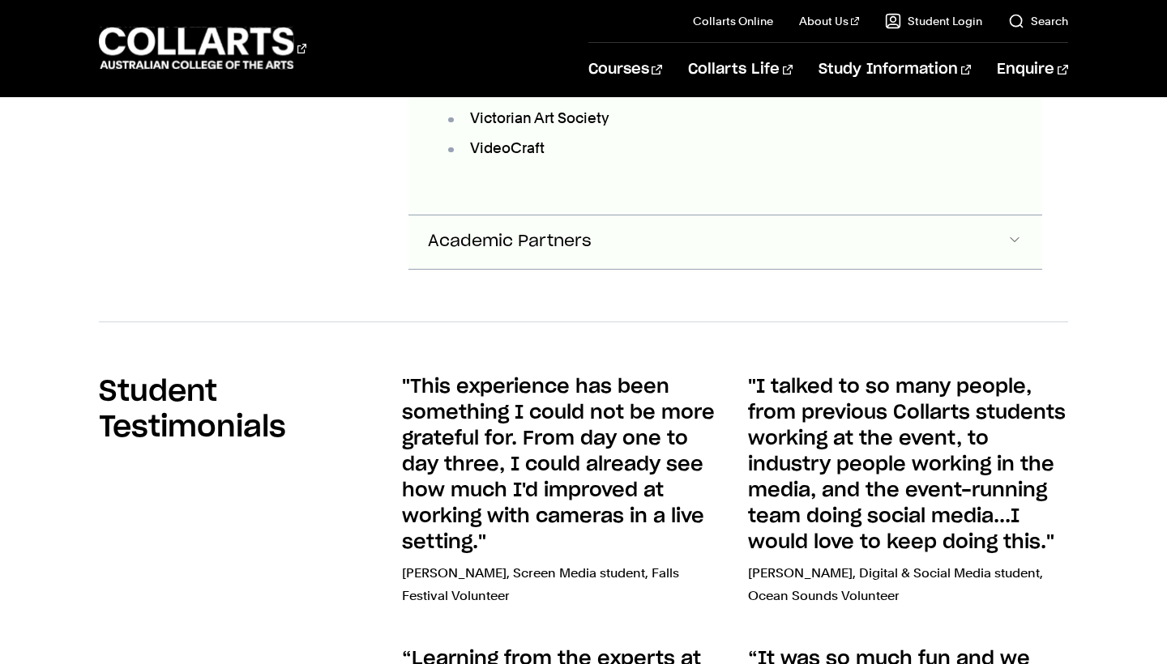
click at [463, 232] on span "Academic Partners" at bounding box center [510, 241] width 164 height 19
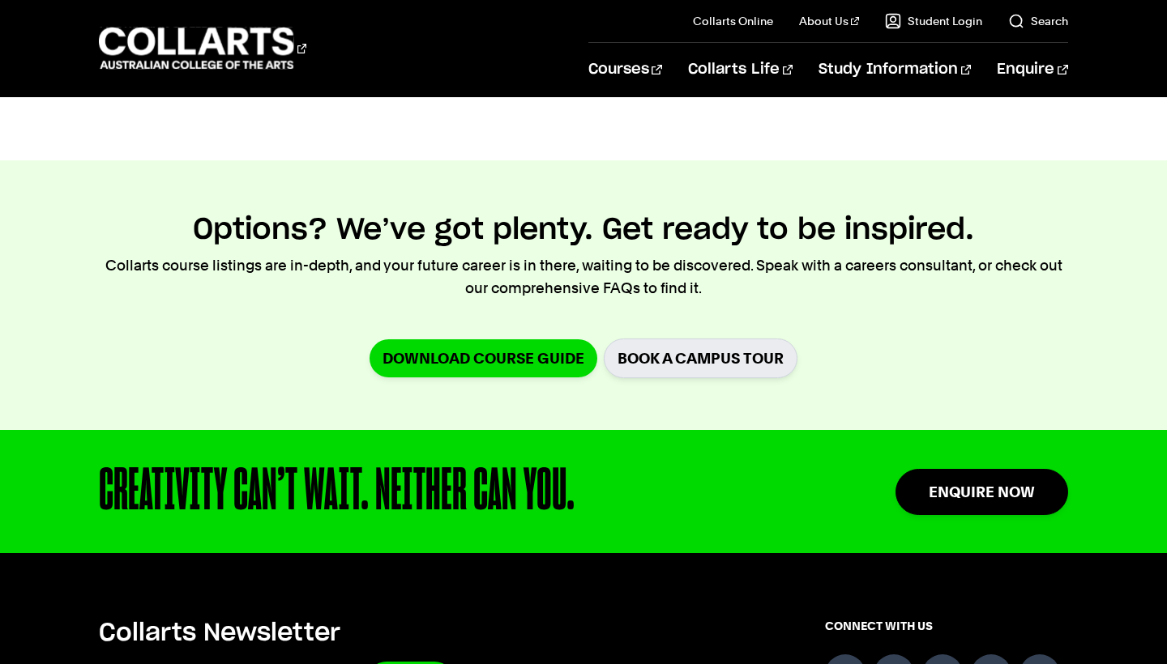
scroll to position [7073, 0]
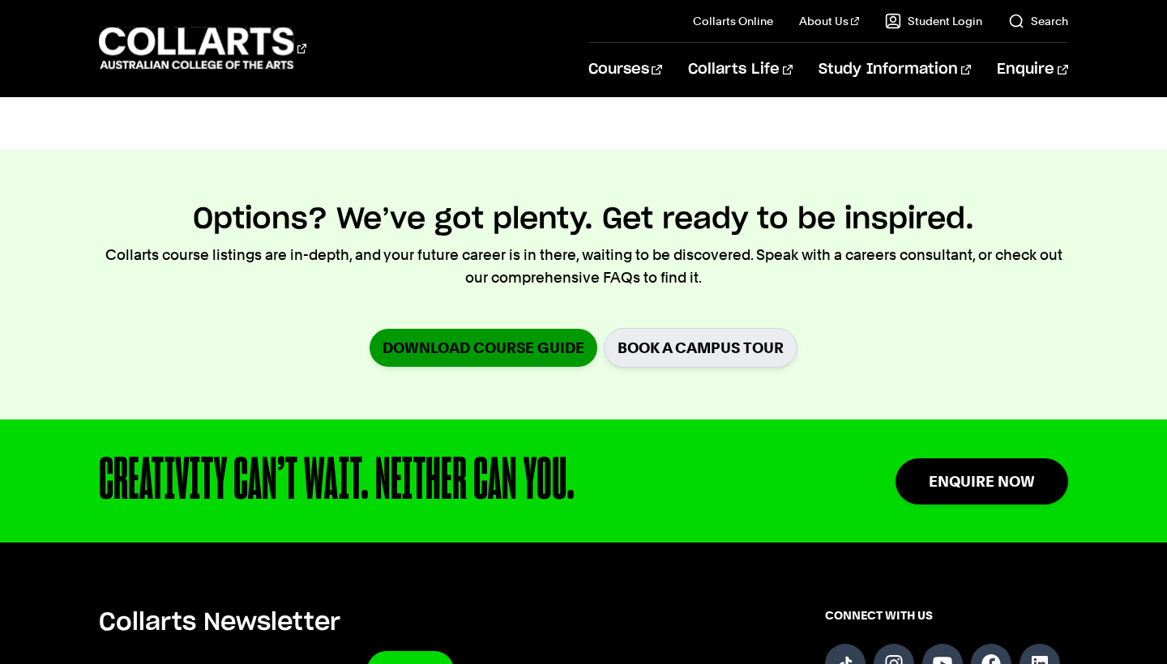
click at [534, 329] on link "Download Course Guide" at bounding box center [483, 348] width 228 height 38
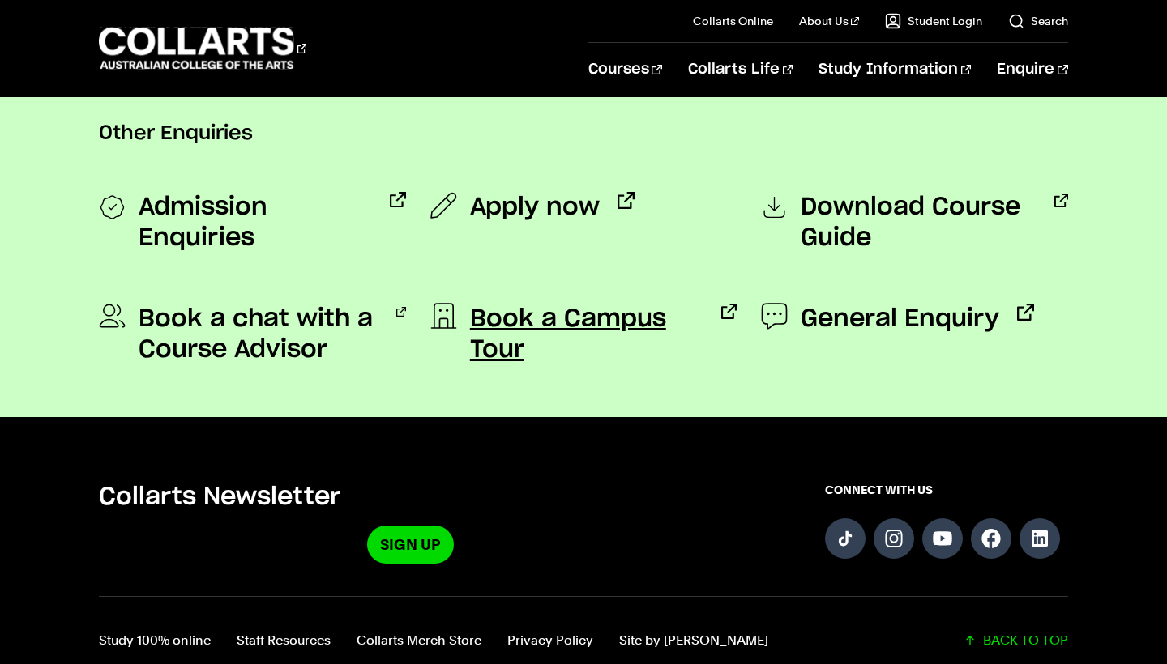
scroll to position [1311, 0]
